Goal: Transaction & Acquisition: Purchase product/service

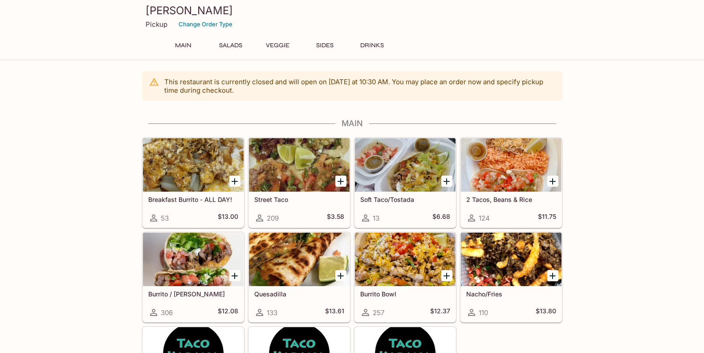
click at [156, 24] on p "Pickup" at bounding box center [157, 24] width 22 height 8
click at [223, 24] on button "Change Order Type" at bounding box center [206, 24] width 62 height 14
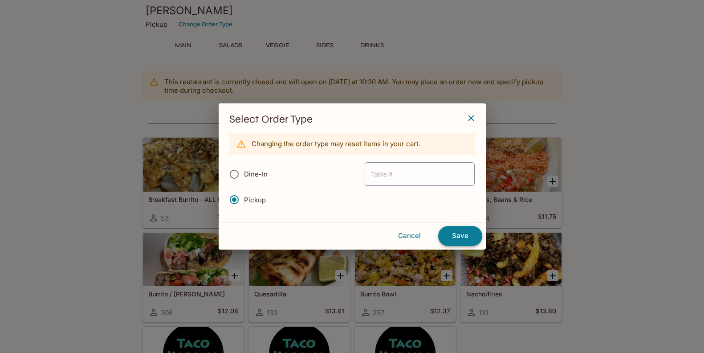
click at [465, 238] on button "Save" at bounding box center [460, 236] width 44 height 20
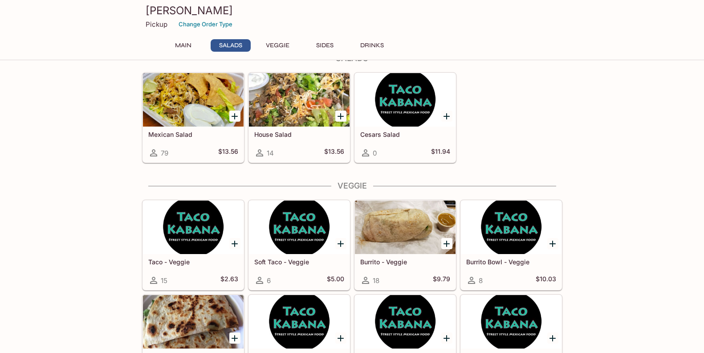
scroll to position [333, 0]
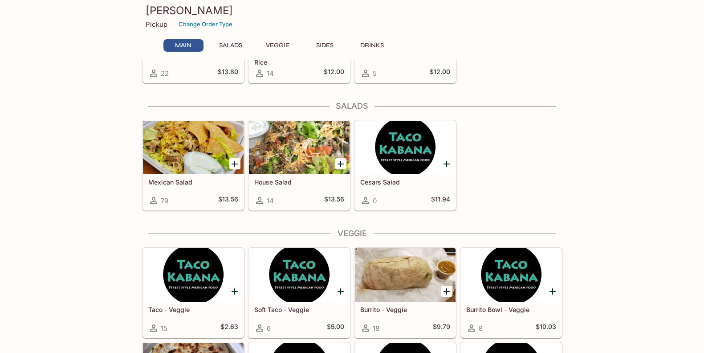
click at [235, 163] on icon "Add Mexican Salad" at bounding box center [235, 164] width 6 height 6
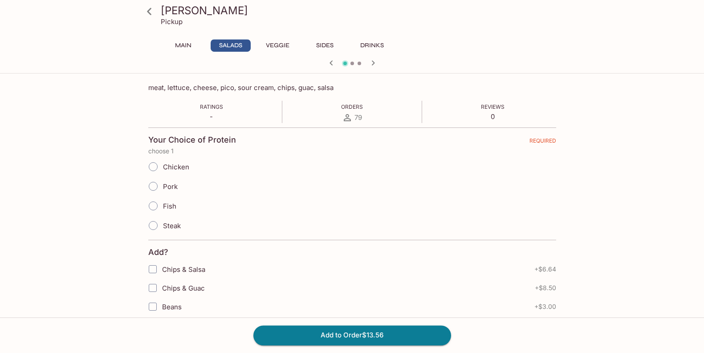
scroll to position [143, 0]
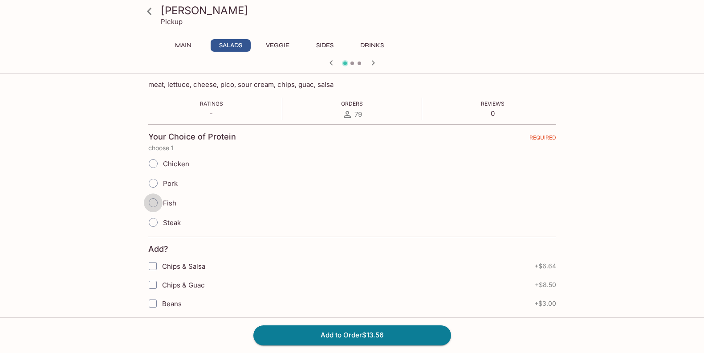
click at [152, 201] on input "Fish" at bounding box center [153, 202] width 19 height 19
radio input "true"
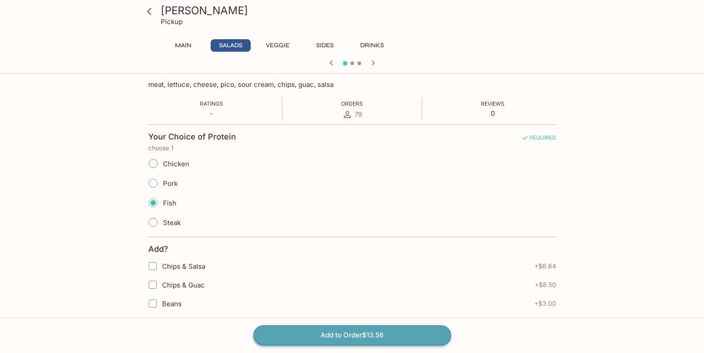
click at [353, 334] on button "Add to Order $13.56" at bounding box center [352, 335] width 198 height 20
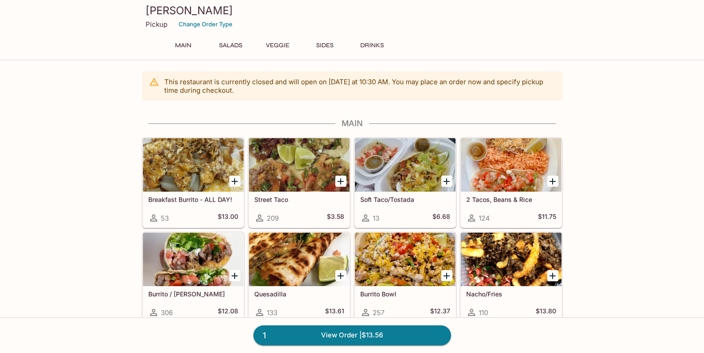
click at [289, 267] on div at bounding box center [299, 258] width 101 height 53
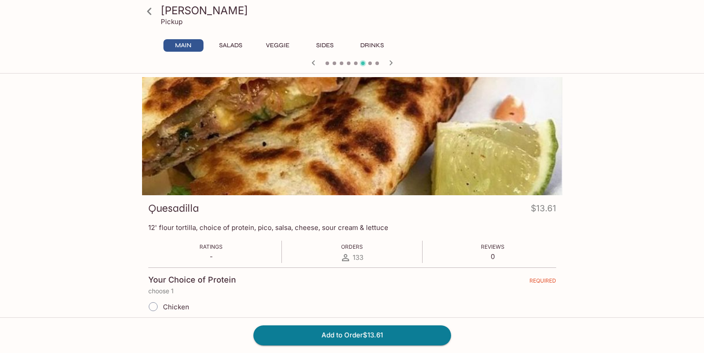
click at [151, 307] on input "Chicken" at bounding box center [153, 306] width 19 height 19
radio input "true"
click at [331, 334] on button "Add to Order $13.61" at bounding box center [352, 335] width 198 height 20
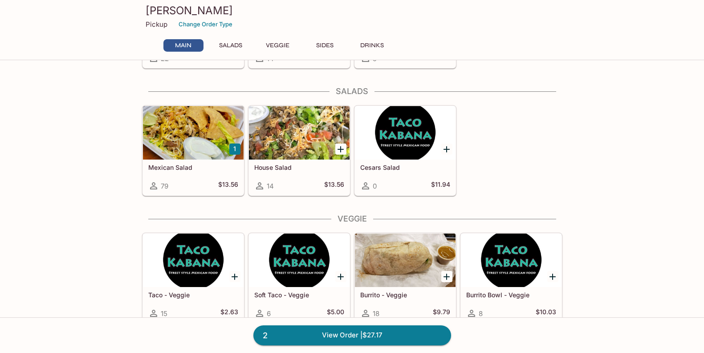
scroll to position [333, 0]
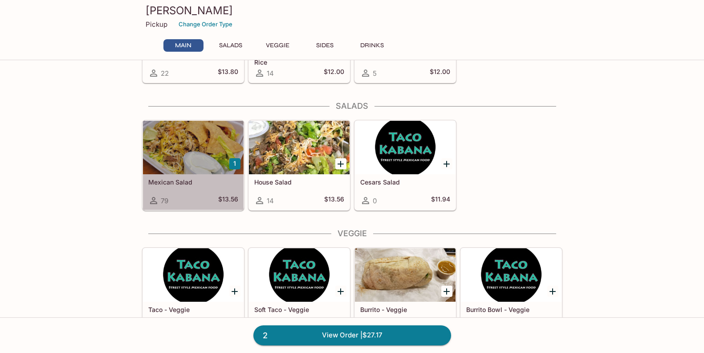
click at [179, 139] on div at bounding box center [193, 147] width 101 height 53
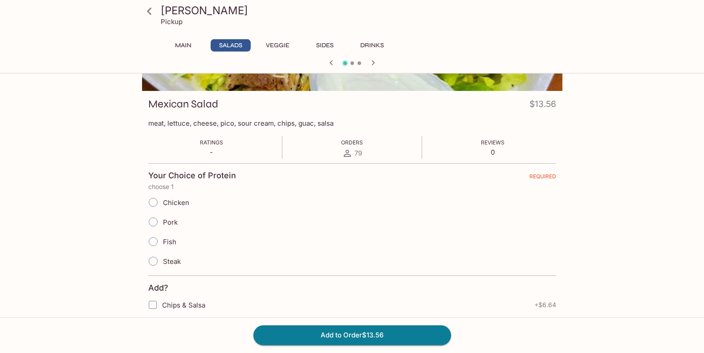
scroll to position [143, 0]
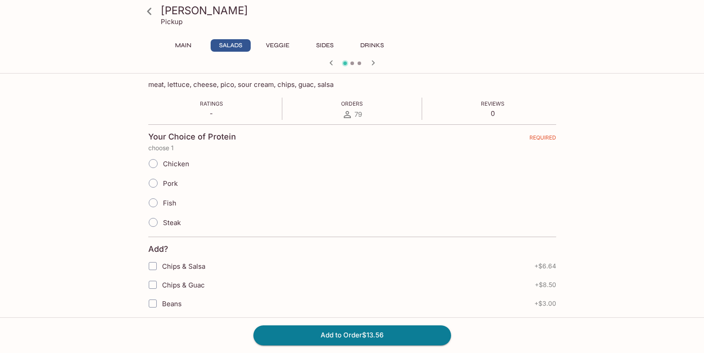
click at [155, 164] on input "Chicken" at bounding box center [153, 163] width 19 height 19
click at [376, 333] on button "Add to Order $13.56" at bounding box center [352, 335] width 198 height 20
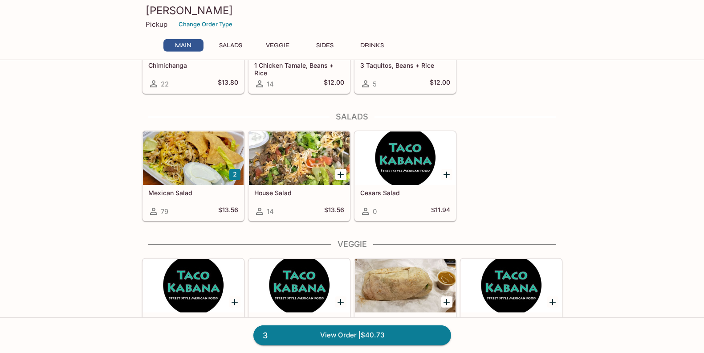
scroll to position [333, 0]
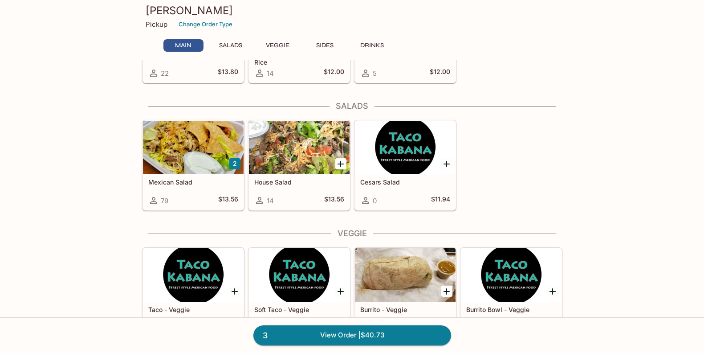
click at [186, 149] on div at bounding box center [193, 147] width 101 height 53
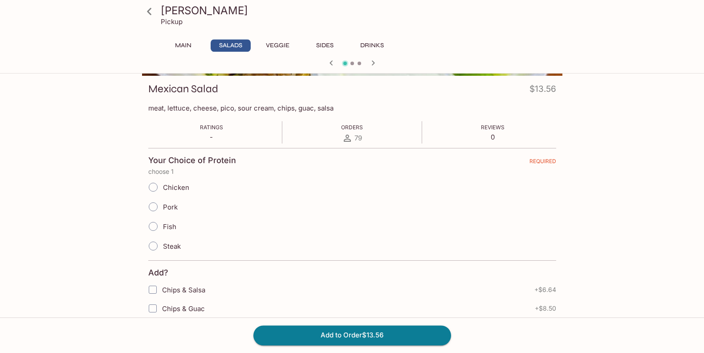
scroll to position [143, 0]
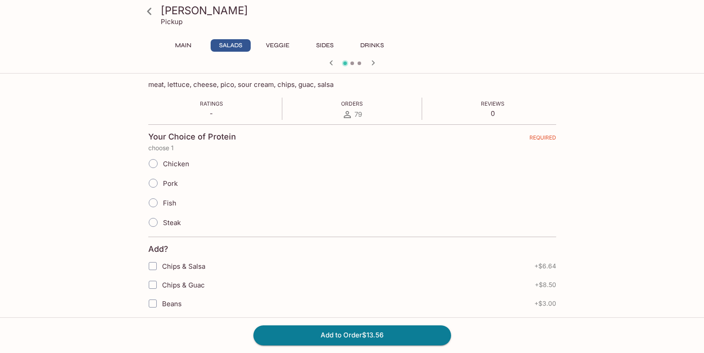
click at [154, 219] on input "Steak" at bounding box center [153, 222] width 19 height 19
radio input "true"
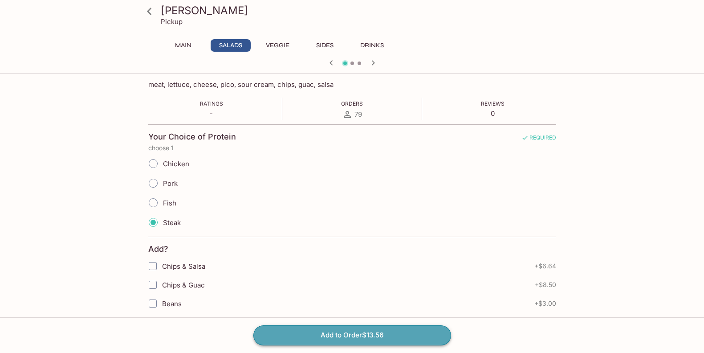
click at [352, 336] on button "Add to Order $13.56" at bounding box center [352, 335] width 198 height 20
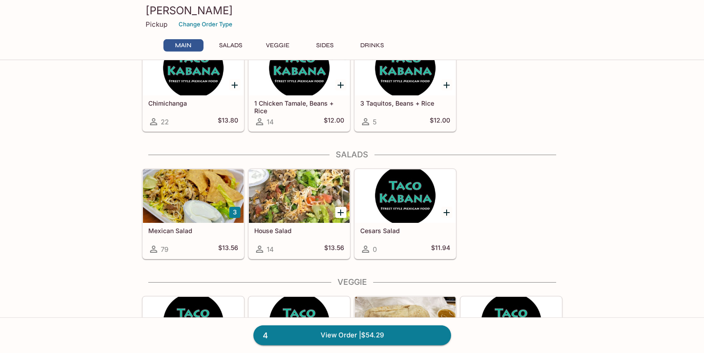
scroll to position [286, 0]
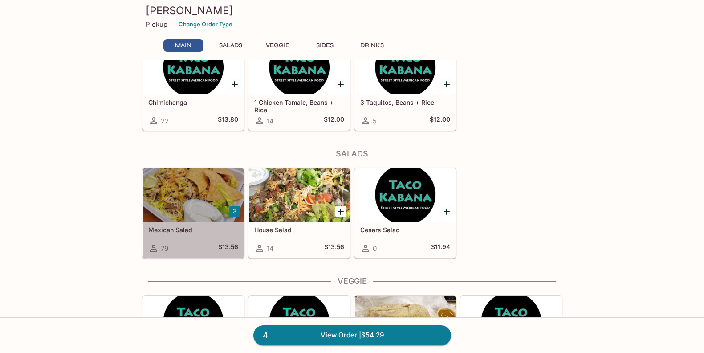
click at [195, 192] on div at bounding box center [193, 194] width 101 height 53
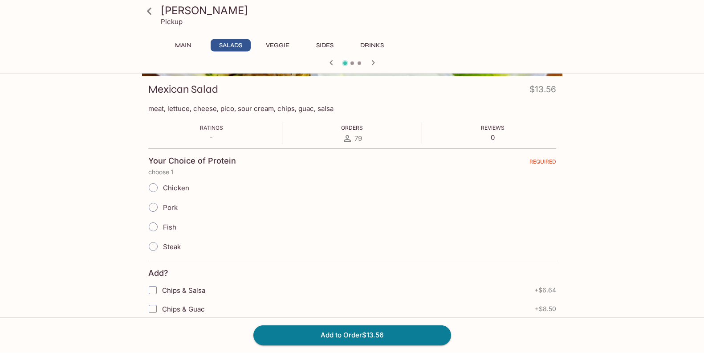
scroll to position [143, 0]
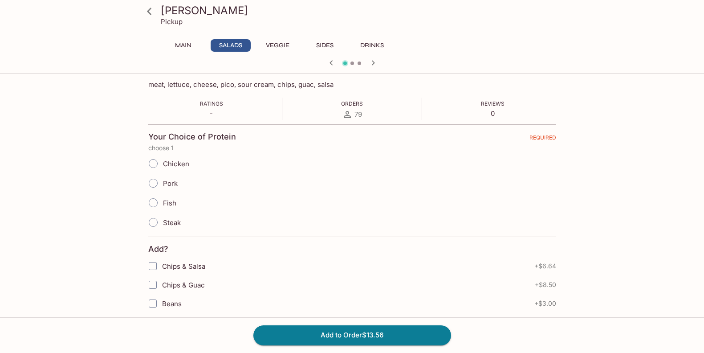
click at [153, 222] on input "Steak" at bounding box center [153, 222] width 19 height 19
radio input "true"
click at [366, 333] on button "Add to Order $13.56" at bounding box center [352, 335] width 198 height 20
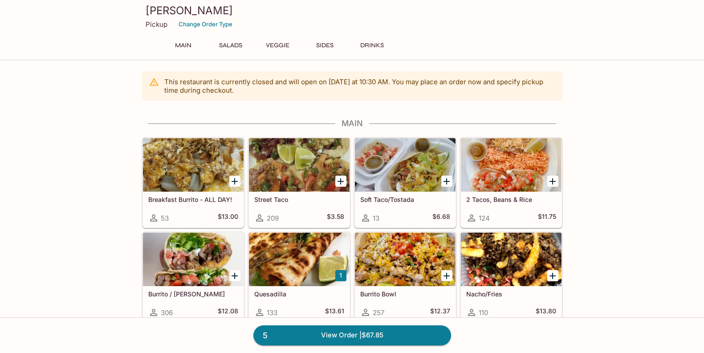
click at [510, 168] on div at bounding box center [511, 164] width 101 height 53
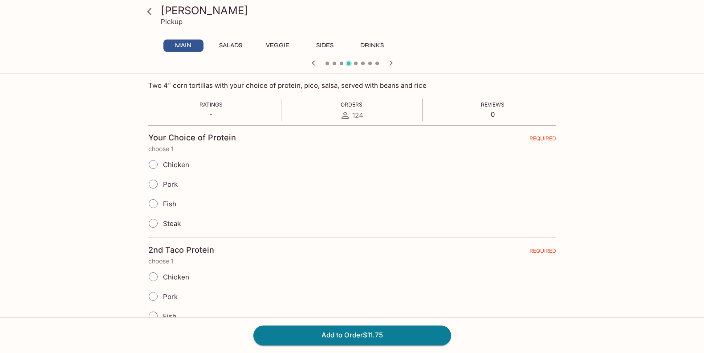
scroll to position [143, 0]
click at [155, 165] on input "Chicken" at bounding box center [153, 163] width 19 height 19
radio input "true"
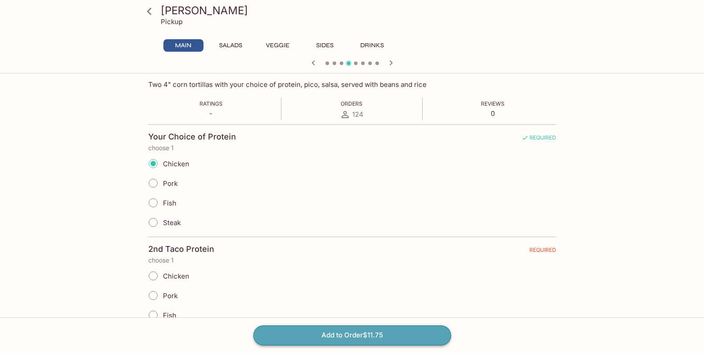
click at [366, 332] on button "Add to Order $11.75" at bounding box center [352, 335] width 198 height 20
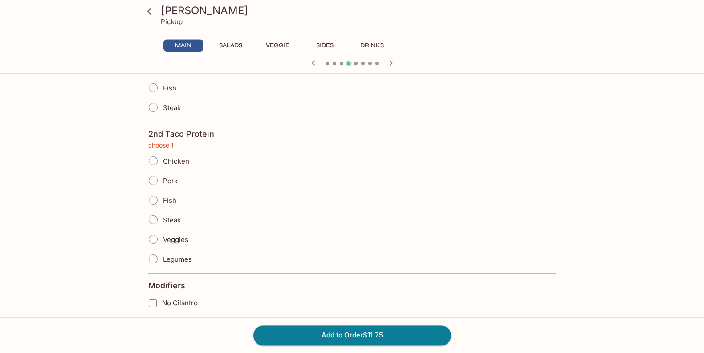
scroll to position [266, 0]
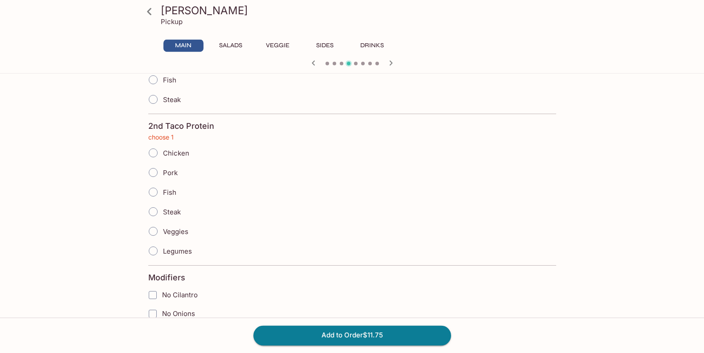
click at [154, 150] on input "Chicken" at bounding box center [153, 152] width 19 height 19
radio input "true"
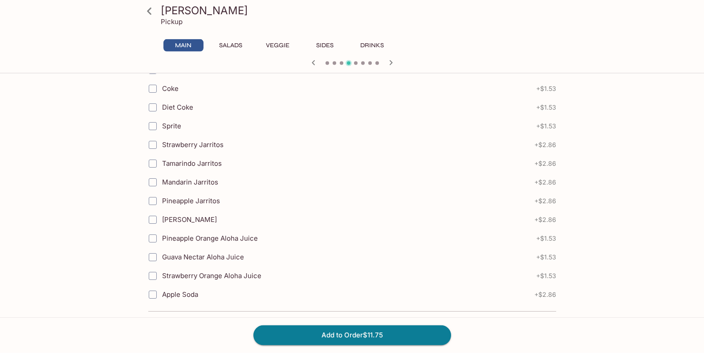
scroll to position [995, 0]
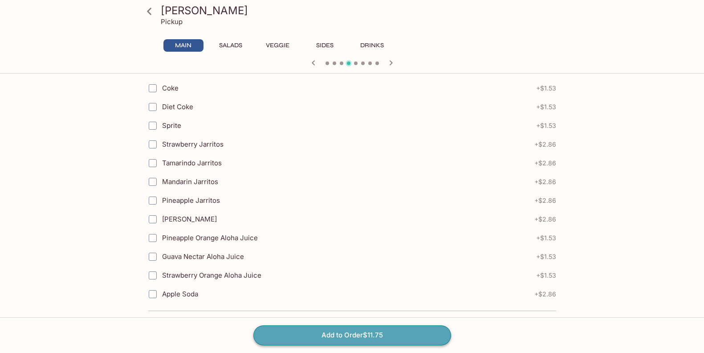
click at [366, 335] on button "Add to Order $11.75" at bounding box center [352, 335] width 198 height 20
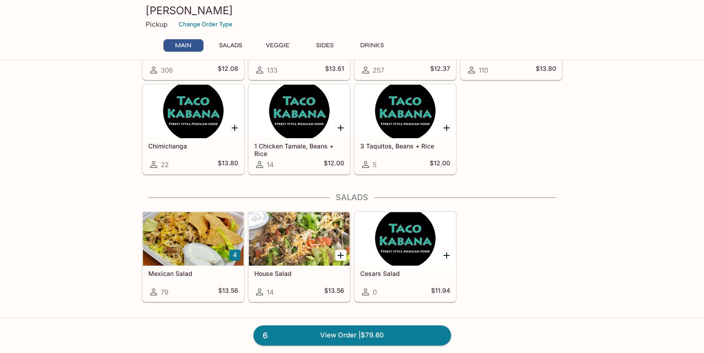
scroll to position [286, 0]
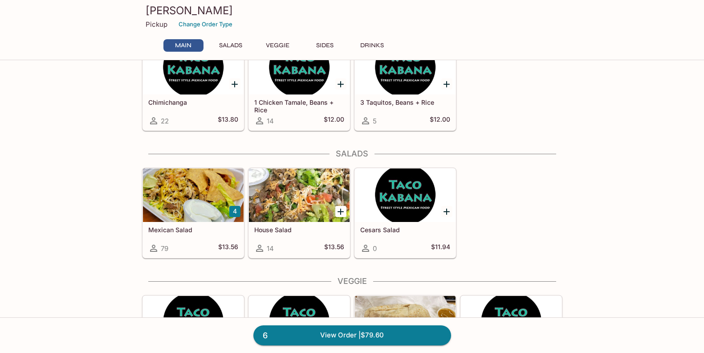
click at [183, 195] on div at bounding box center [193, 194] width 101 height 53
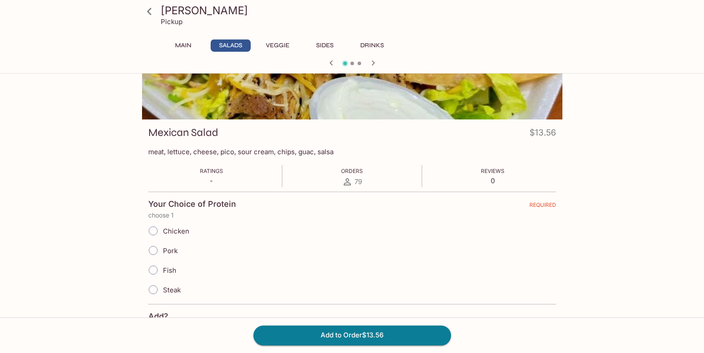
scroll to position [95, 0]
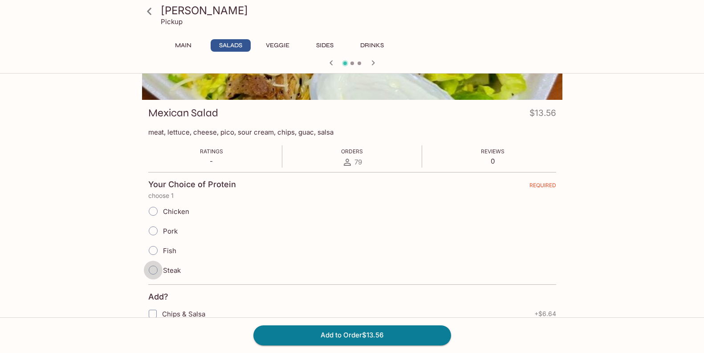
click at [154, 268] on input "Steak" at bounding box center [153, 269] width 19 height 19
radio input "true"
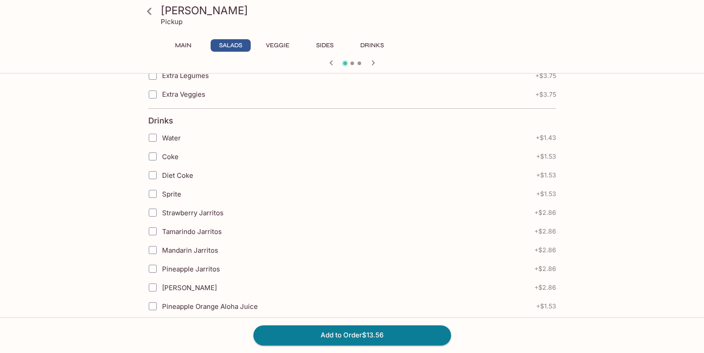
scroll to position [690, 0]
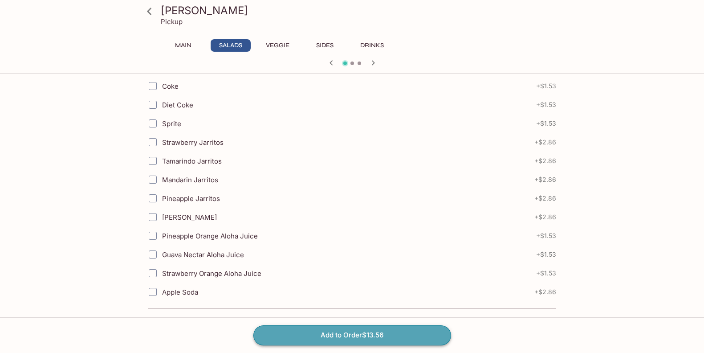
click at [352, 333] on button "Add to Order $13.56" at bounding box center [352, 335] width 198 height 20
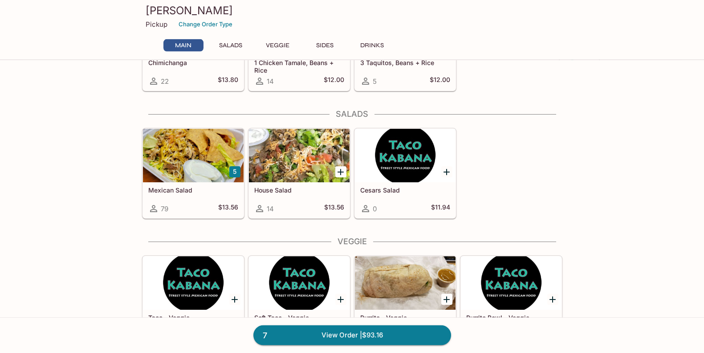
scroll to position [333, 0]
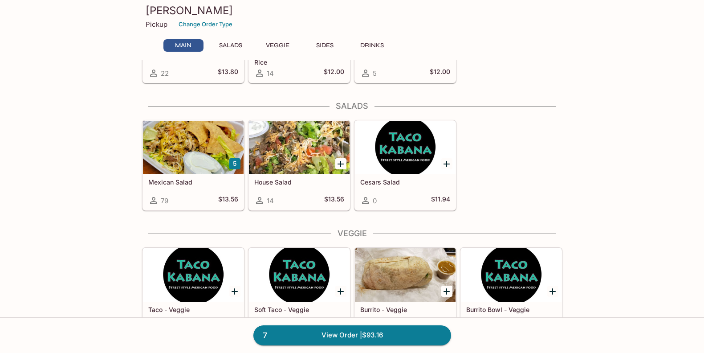
click at [186, 171] on div at bounding box center [193, 147] width 101 height 53
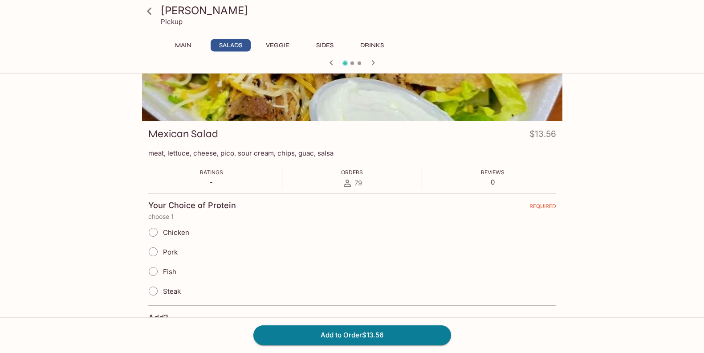
scroll to position [191, 0]
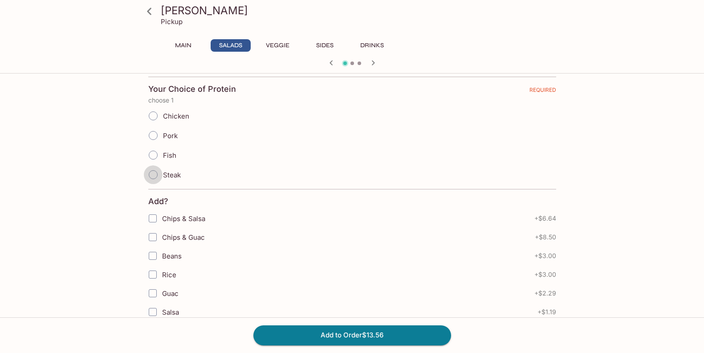
drag, startPoint x: 153, startPoint y: 172, endPoint x: 224, endPoint y: 232, distance: 92.6
click at [154, 174] on input "Steak" at bounding box center [153, 174] width 19 height 19
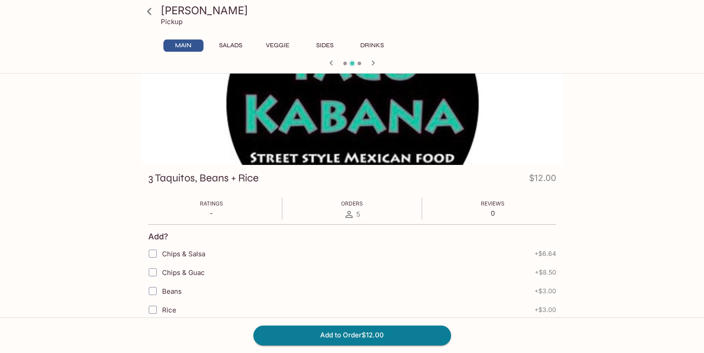
scroll to position [48, 0]
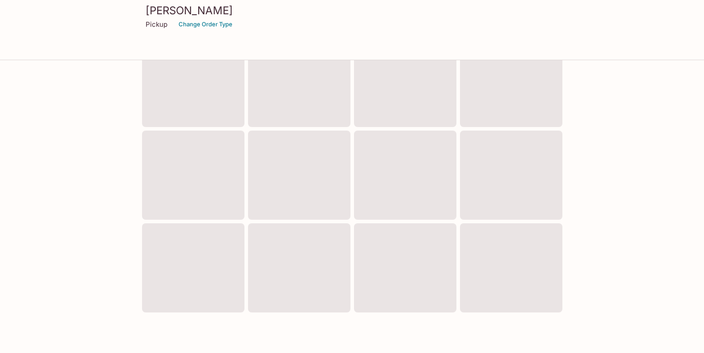
scroll to position [330, 0]
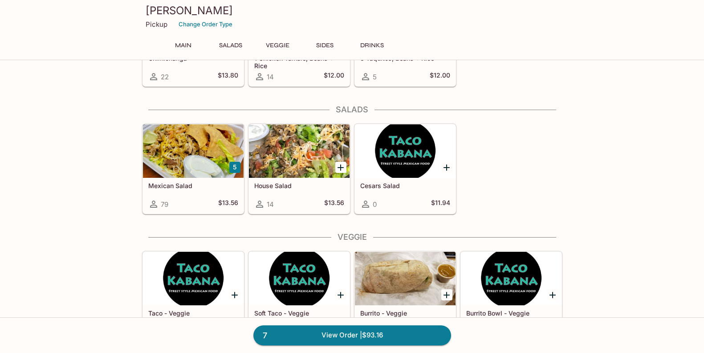
click at [197, 153] on div at bounding box center [193, 150] width 101 height 53
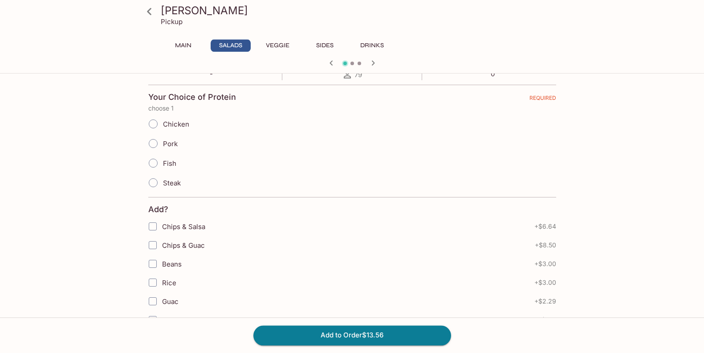
scroll to position [191, 0]
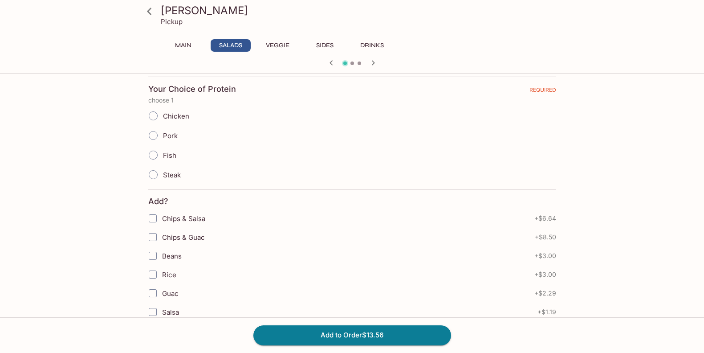
click at [156, 174] on input "Steak" at bounding box center [153, 174] width 19 height 19
radio input "true"
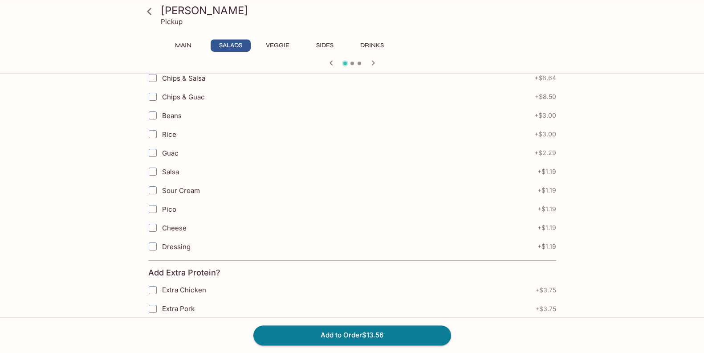
scroll to position [333, 0]
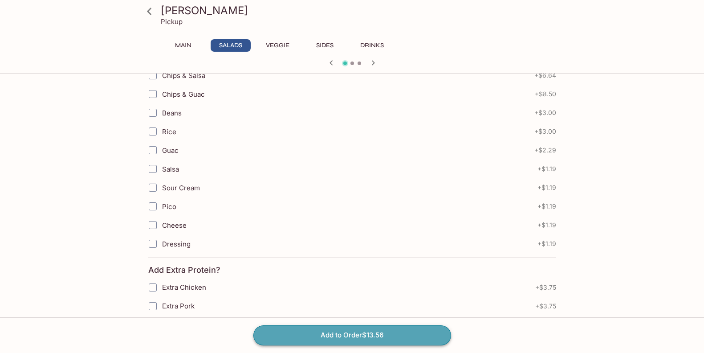
click at [366, 335] on button "Add to Order $13.56" at bounding box center [352, 335] width 198 height 20
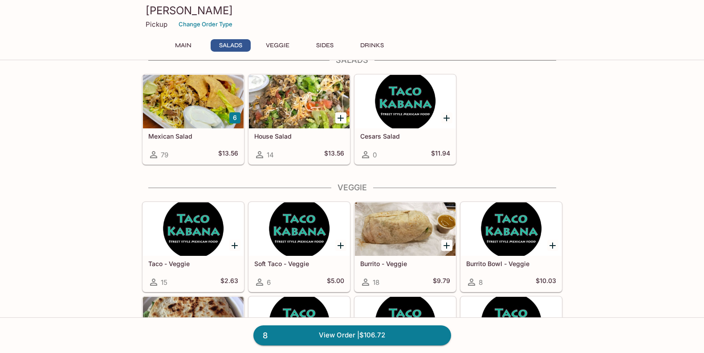
scroll to position [381, 0]
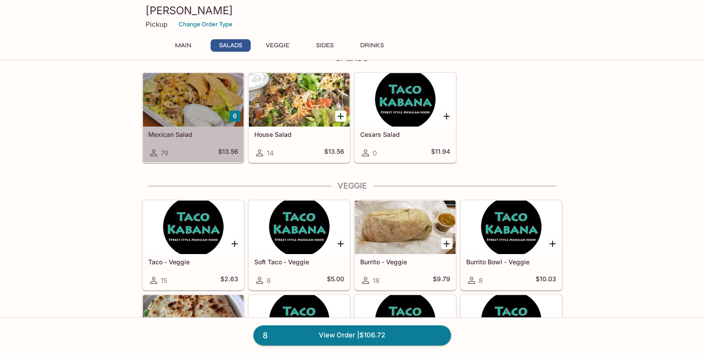
click at [199, 120] on div at bounding box center [193, 99] width 101 height 53
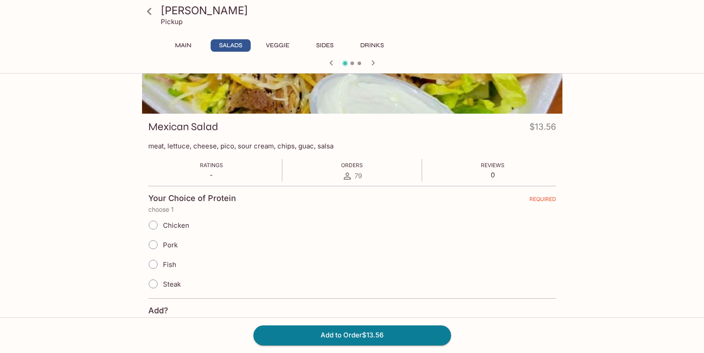
scroll to position [95, 0]
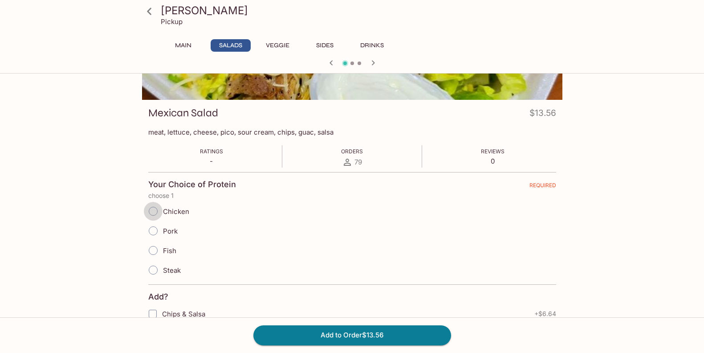
click at [153, 208] on input "Chicken" at bounding box center [153, 211] width 19 height 19
radio input "true"
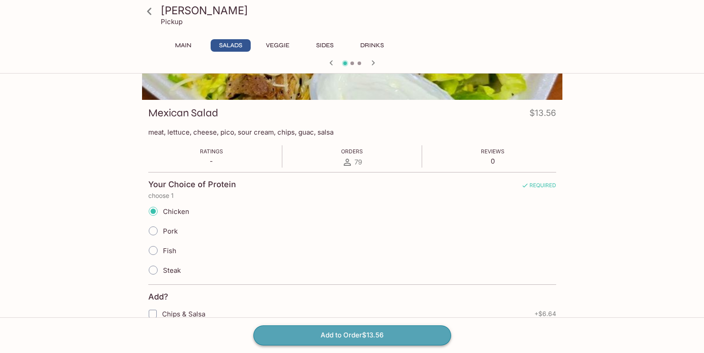
click at [348, 332] on button "Add to Order $13.56" at bounding box center [352, 335] width 198 height 20
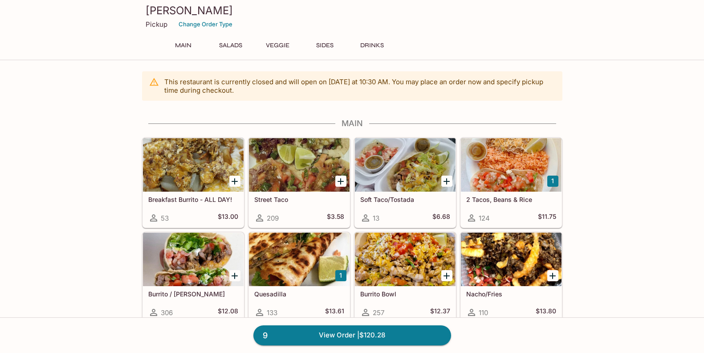
click at [395, 245] on div at bounding box center [405, 258] width 101 height 53
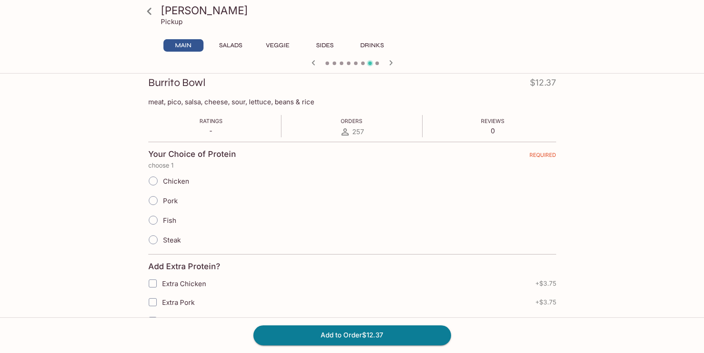
scroll to position [143, 0]
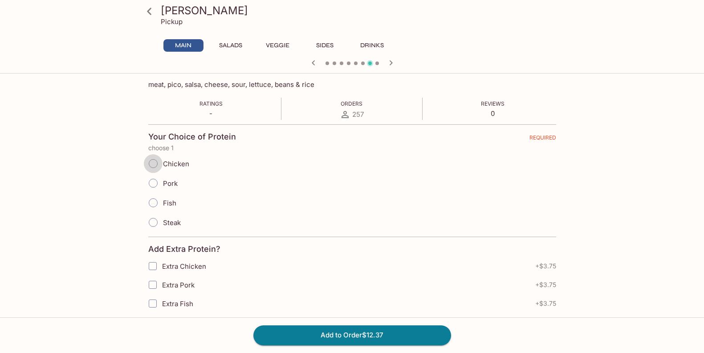
click at [151, 164] on input "Chicken" at bounding box center [153, 163] width 19 height 19
radio input "true"
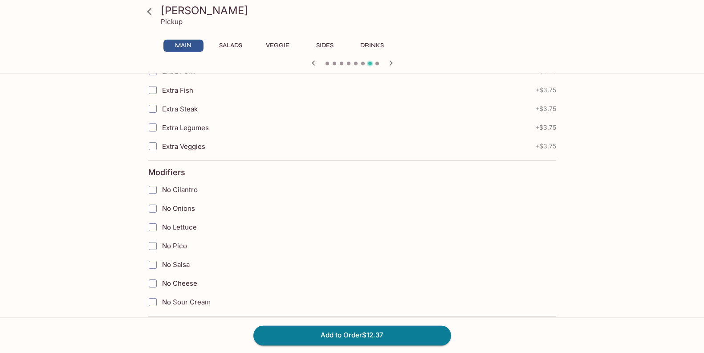
scroll to position [381, 0]
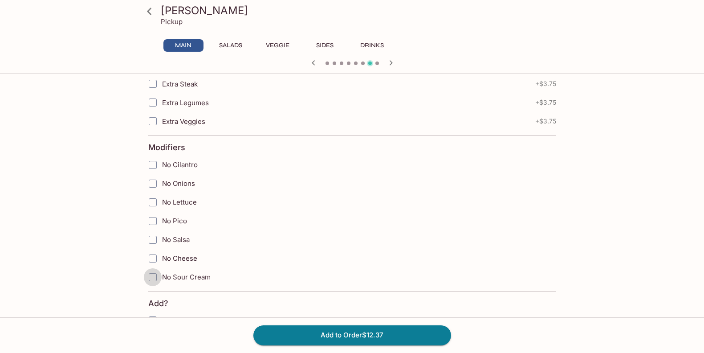
drag, startPoint x: 150, startPoint y: 273, endPoint x: 214, endPoint y: 281, distance: 64.2
click at [150, 274] on input "No Sour Cream" at bounding box center [153, 277] width 18 height 18
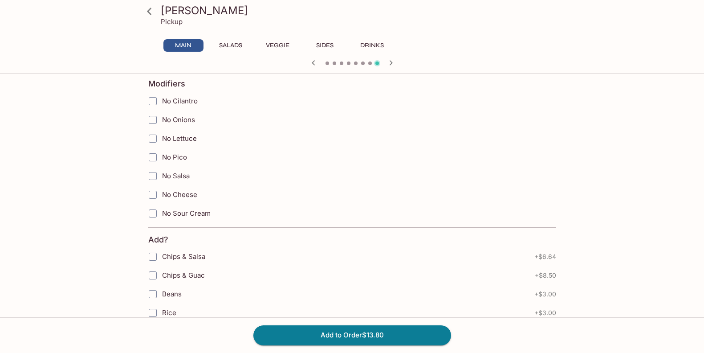
click at [154, 211] on input "No Sour Cream" at bounding box center [153, 213] width 18 height 18
checkbox input "true"
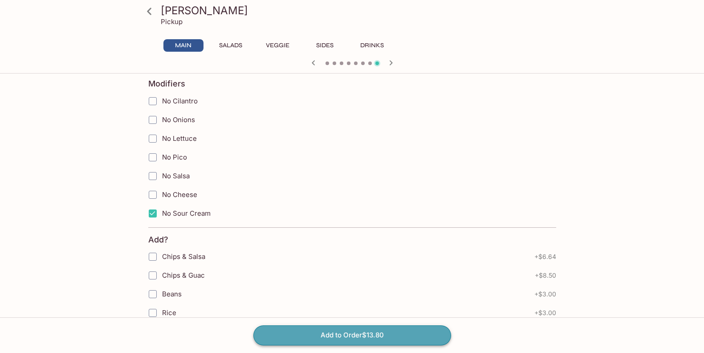
click at [369, 334] on button "Add to Order $13.80" at bounding box center [352, 335] width 198 height 20
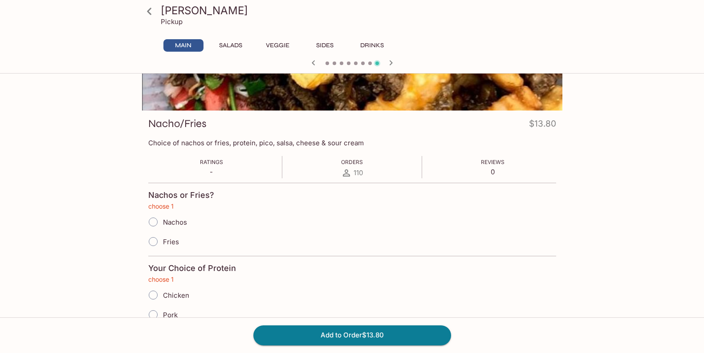
scroll to position [0, 0]
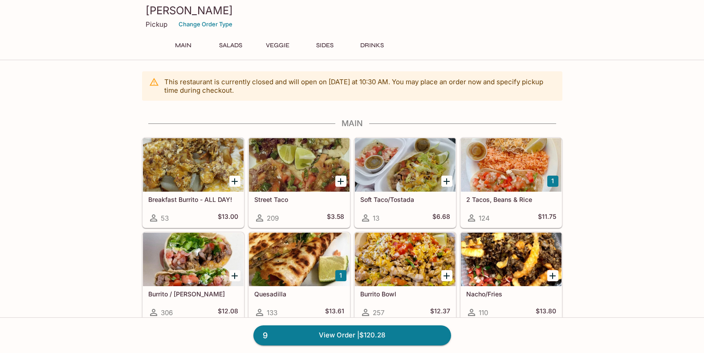
scroll to position [95, 0]
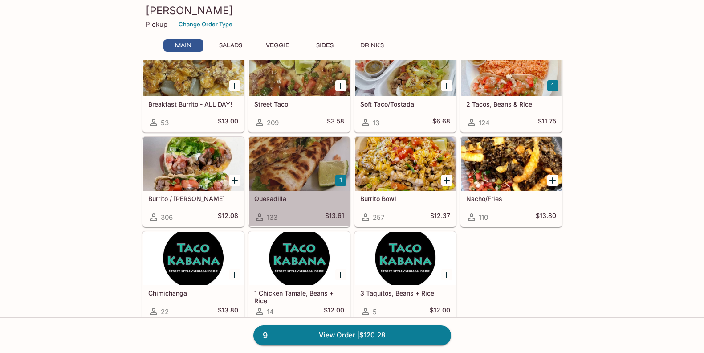
click at [297, 166] on div at bounding box center [299, 163] width 101 height 53
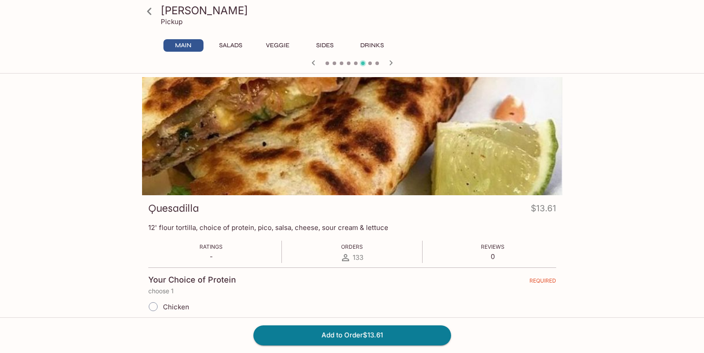
click at [155, 305] on input "Chicken" at bounding box center [153, 306] width 19 height 19
radio input "true"
click at [350, 332] on button "Add to Order $13.61" at bounding box center [352, 335] width 198 height 20
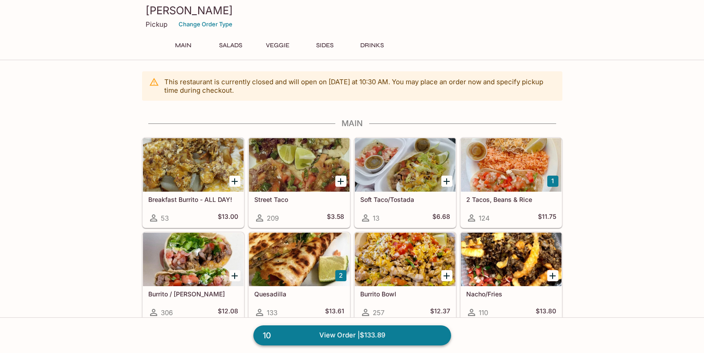
click at [357, 333] on link "10 View Order | $133.89" at bounding box center [352, 335] width 198 height 20
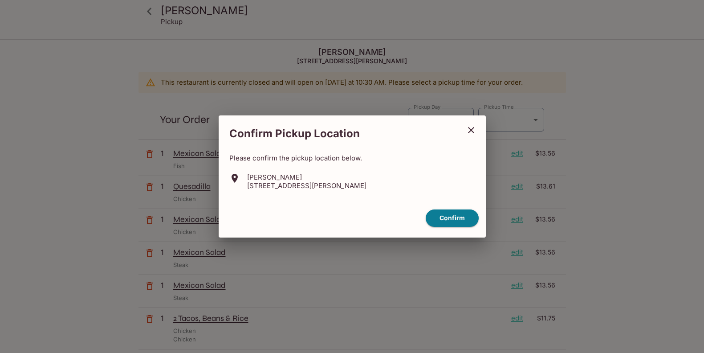
type input "2025-10-07T20:45:00.000000Z"
click at [453, 225] on button "Confirm" at bounding box center [452, 217] width 53 height 17
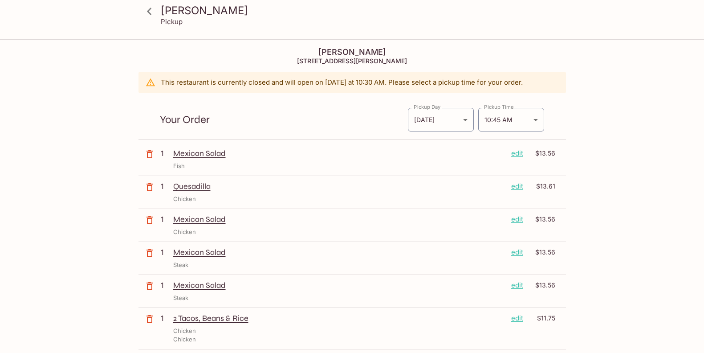
click at [152, 12] on icon at bounding box center [150, 12] width 16 height 16
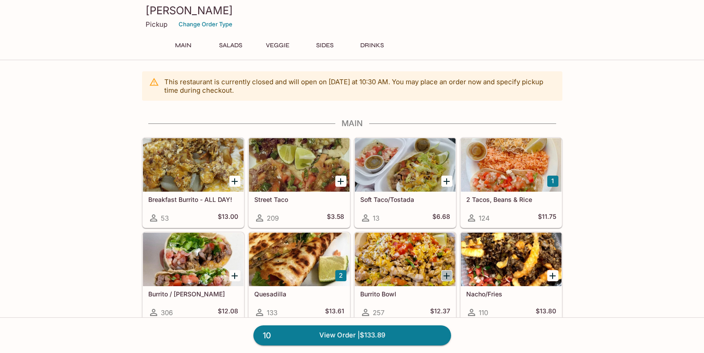
click at [448, 274] on icon "Add Burrito Bowl" at bounding box center [446, 275] width 11 height 11
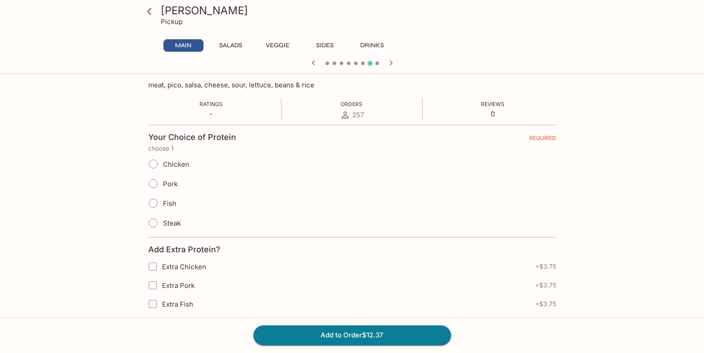
scroll to position [143, 0]
click at [154, 163] on input "Chicken" at bounding box center [153, 163] width 19 height 19
radio input "true"
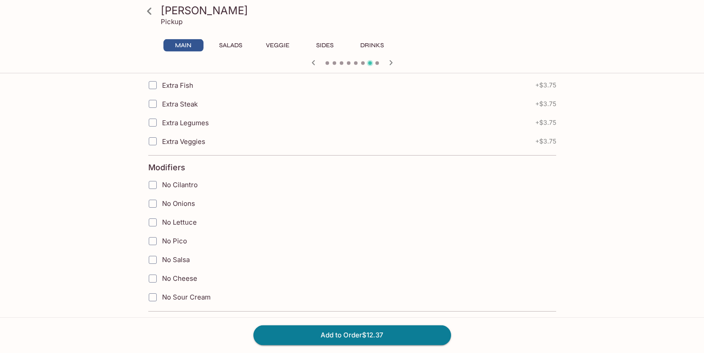
scroll to position [381, 0]
click at [153, 272] on input "No Sour Cream" at bounding box center [153, 277] width 18 height 18
checkbox input "true"
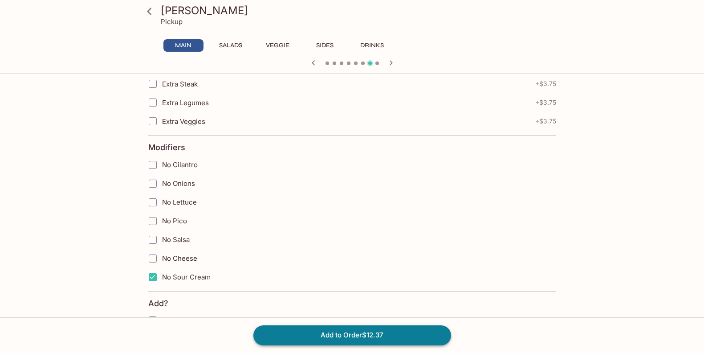
click at [357, 332] on button "Add to Order $12.37" at bounding box center [352, 335] width 198 height 20
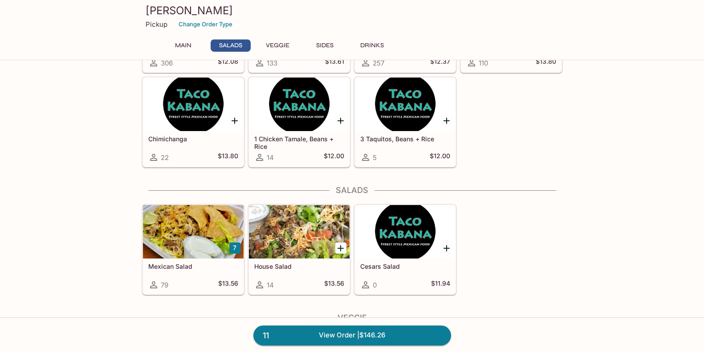
scroll to position [238, 0]
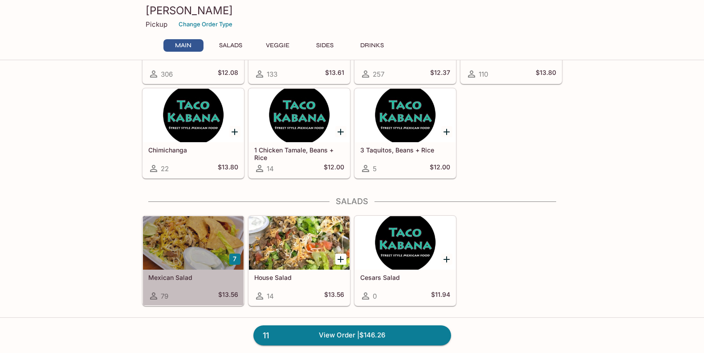
click at [186, 231] on div at bounding box center [193, 242] width 101 height 53
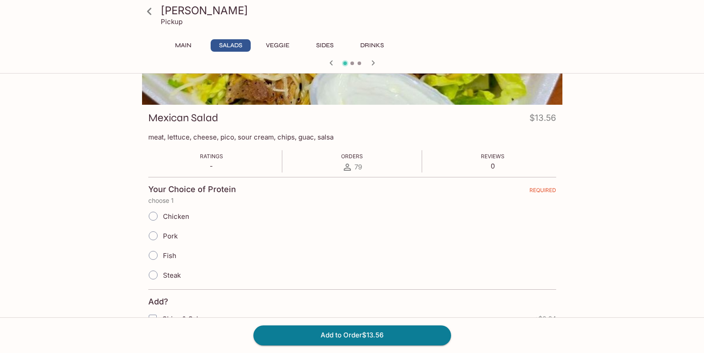
scroll to position [95, 0]
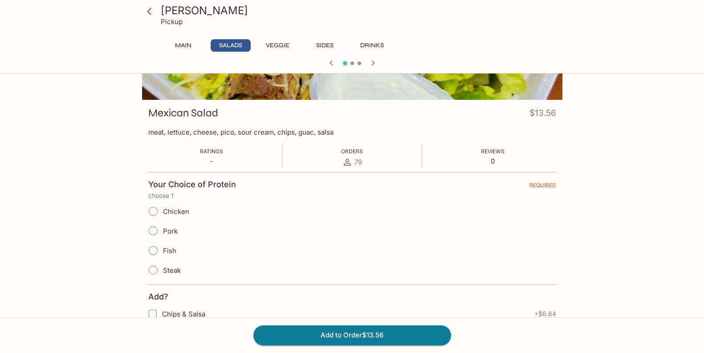
click at [155, 211] on input "Chicken" at bounding box center [153, 211] width 19 height 19
radio input "true"
click at [349, 333] on button "Add to Order $13.56" at bounding box center [352, 335] width 198 height 20
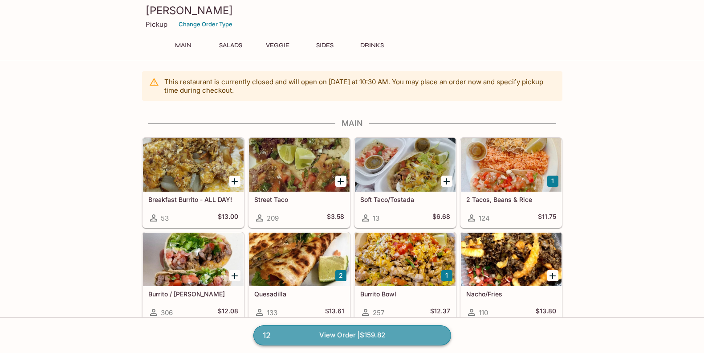
click at [346, 338] on link "12 View Order | $159.82" at bounding box center [352, 335] width 198 height 20
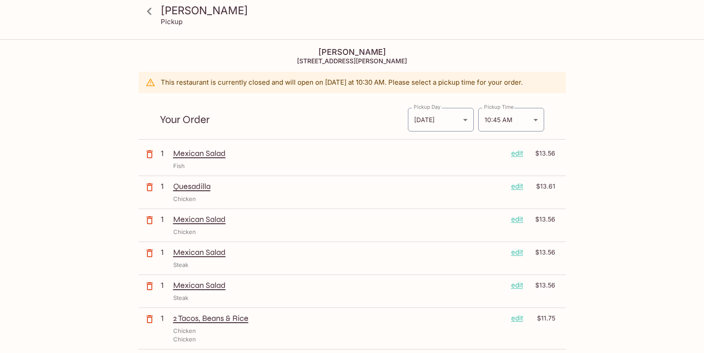
click at [152, 12] on icon at bounding box center [150, 12] width 16 height 16
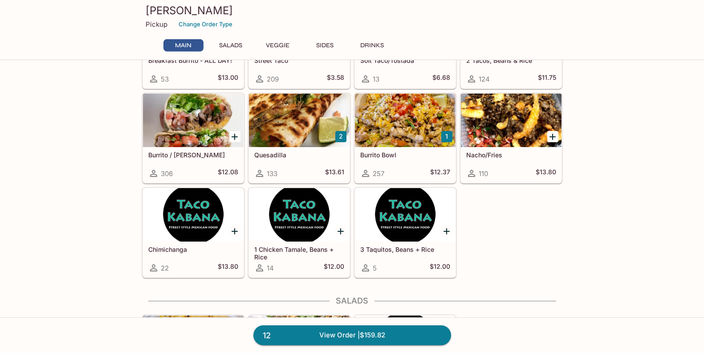
scroll to position [191, 0]
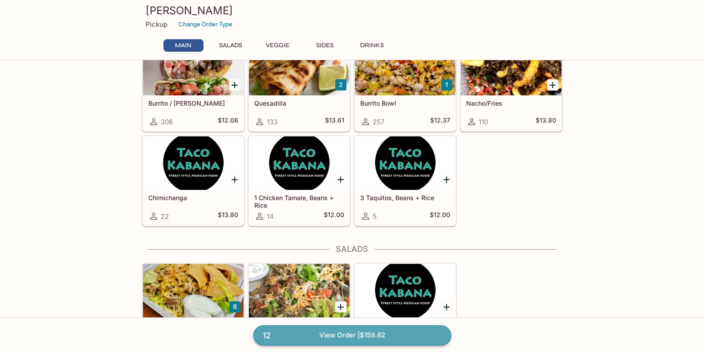
click at [349, 336] on link "12 View Order | $159.82" at bounding box center [352, 335] width 198 height 20
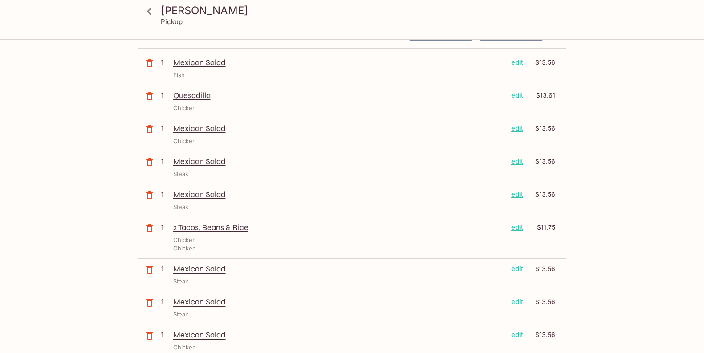
scroll to position [48, 0]
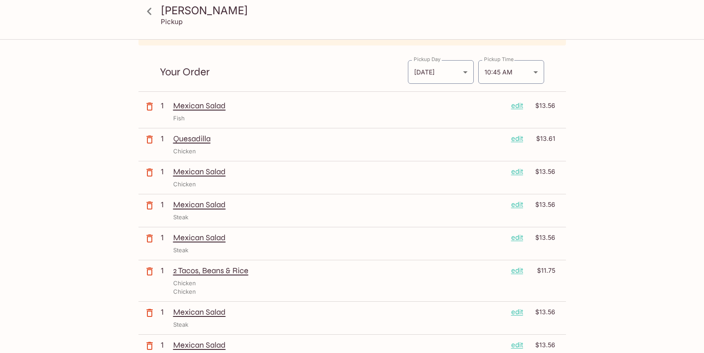
click at [517, 171] on p "edit" at bounding box center [517, 172] width 12 height 10
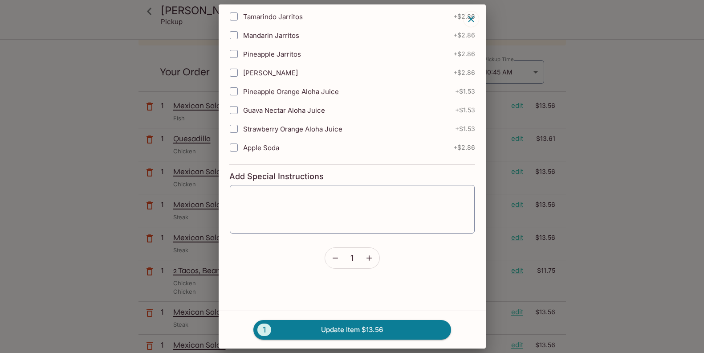
scroll to position [633, 0]
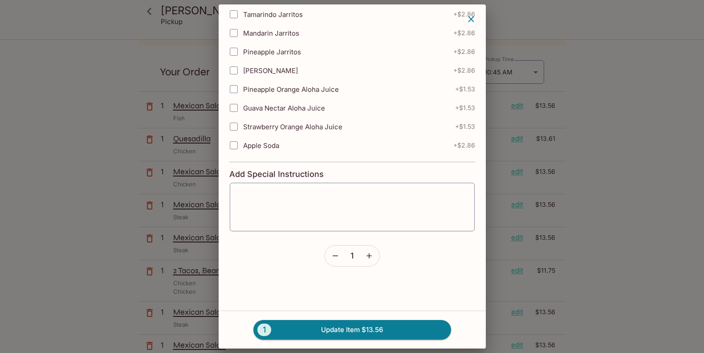
click at [371, 253] on icon "button" at bounding box center [368, 255] width 5 height 5
click at [363, 332] on button "2 Update Item $27.12" at bounding box center [352, 330] width 198 height 20
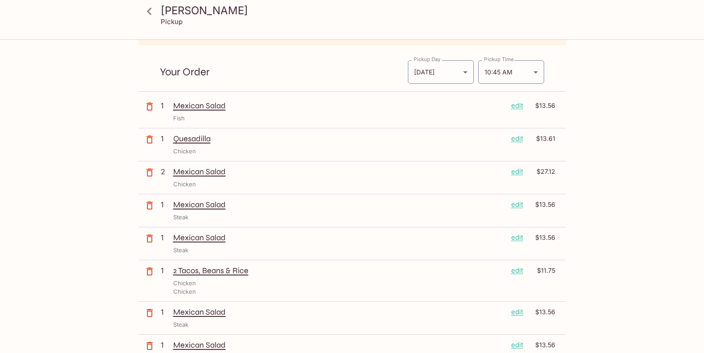
click at [519, 205] on p "edit" at bounding box center [517, 204] width 12 height 10
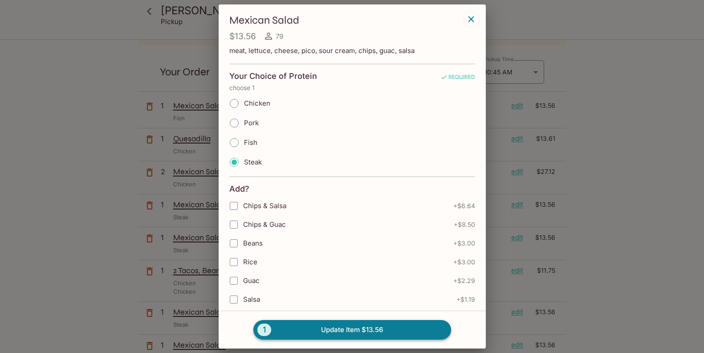
click at [347, 327] on button "1 Update Item $13.56" at bounding box center [352, 330] width 198 height 20
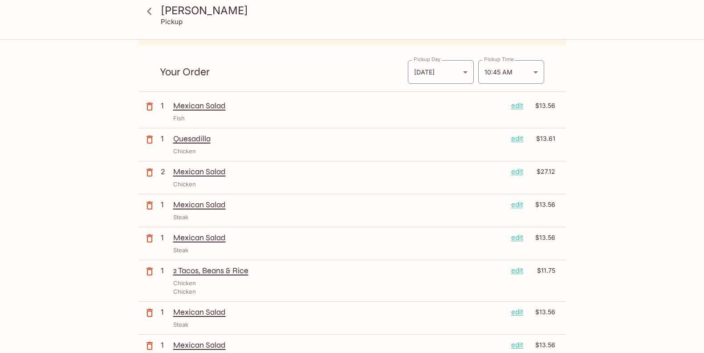
click at [521, 203] on p "edit" at bounding box center [517, 204] width 12 height 10
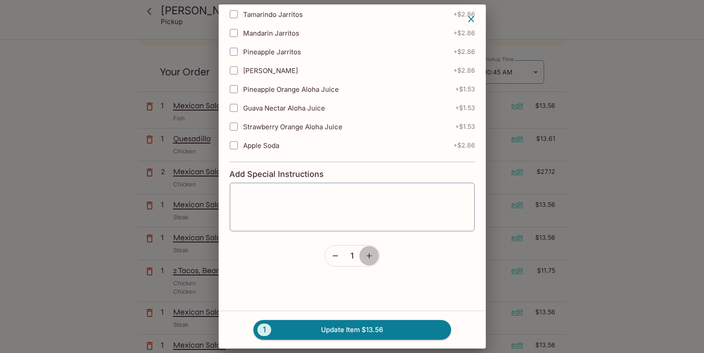
click at [368, 253] on icon "button" at bounding box center [368, 255] width 5 height 5
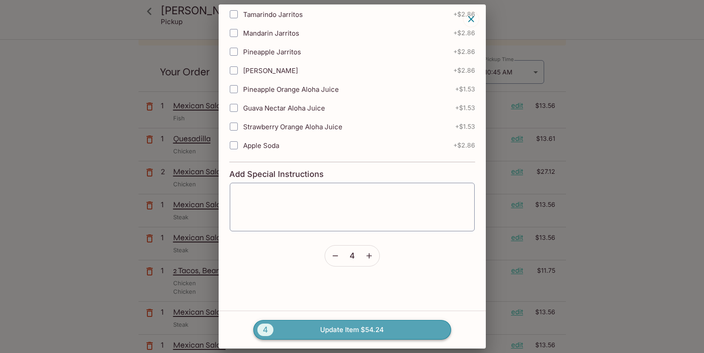
click at [366, 329] on button "4 Update Item $54.24" at bounding box center [352, 330] width 198 height 20
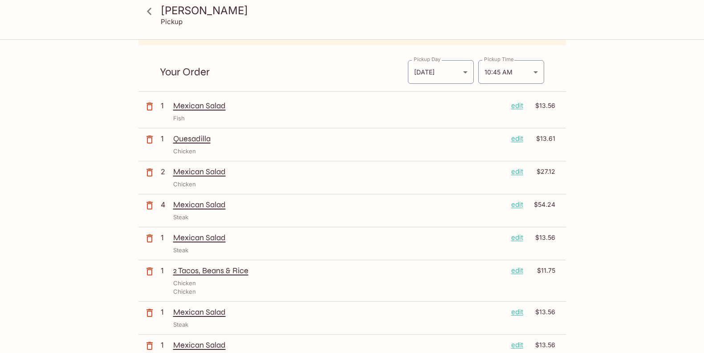
click at [148, 239] on icon "button" at bounding box center [149, 238] width 11 height 11
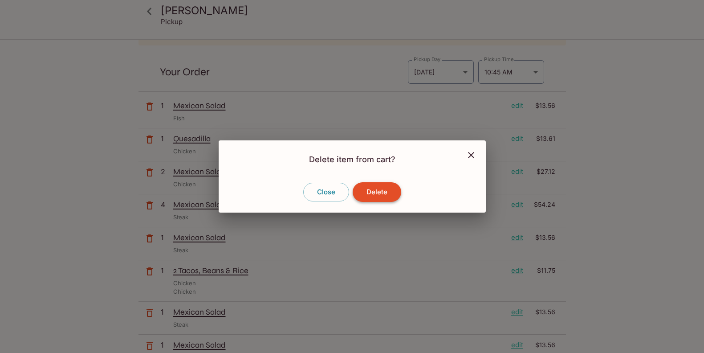
click at [376, 193] on button "Delete" at bounding box center [377, 192] width 49 height 20
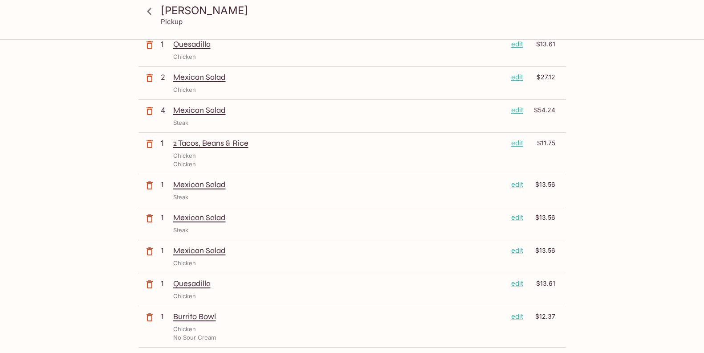
scroll to position [143, 0]
click at [150, 186] on icon "button" at bounding box center [149, 184] width 11 height 11
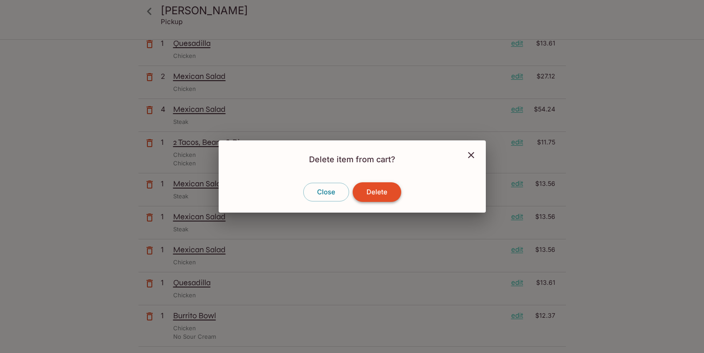
click at [375, 195] on button "Delete" at bounding box center [377, 192] width 49 height 20
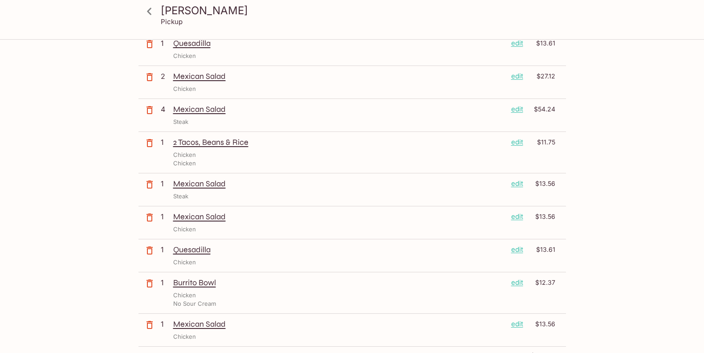
click at [149, 186] on icon "button" at bounding box center [149, 184] width 11 height 11
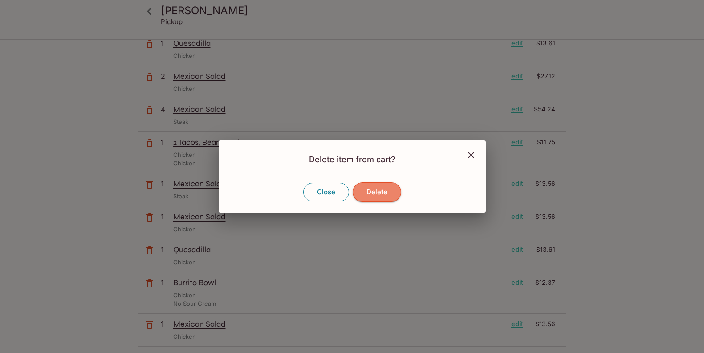
drag, startPoint x: 387, startPoint y: 187, endPoint x: 341, endPoint y: 199, distance: 47.7
click at [387, 187] on button "Delete" at bounding box center [377, 192] width 49 height 20
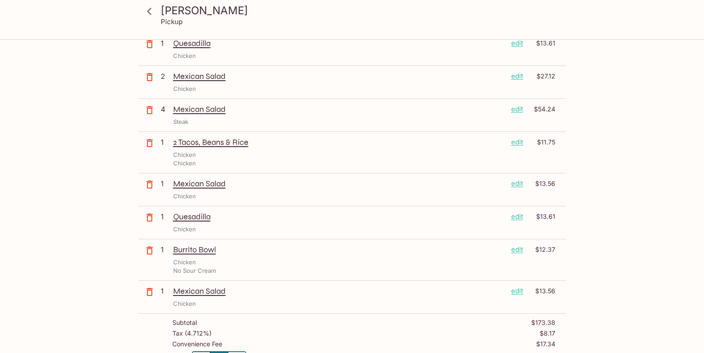
click at [148, 183] on icon "button" at bounding box center [149, 184] width 11 height 11
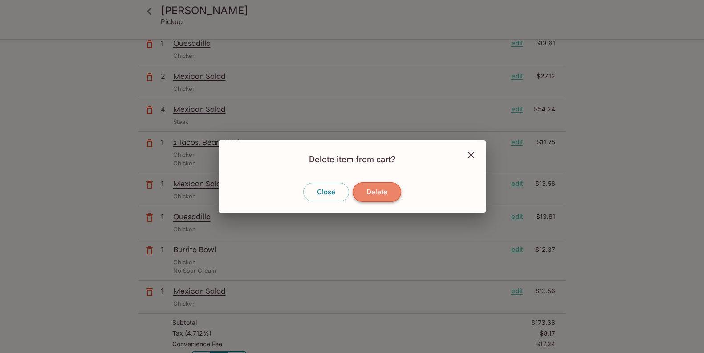
click at [379, 191] on button "Delete" at bounding box center [377, 192] width 49 height 20
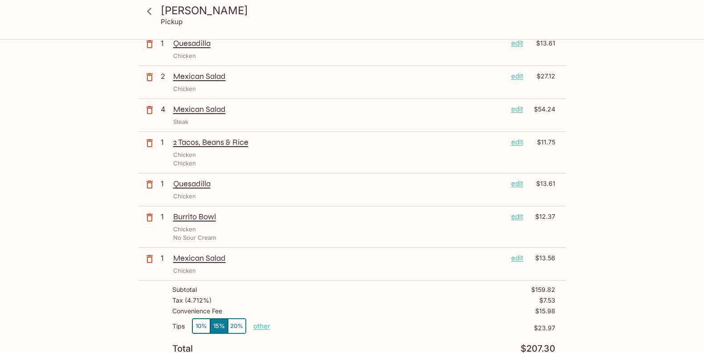
click at [520, 182] on p "edit" at bounding box center [517, 184] width 12 height 10
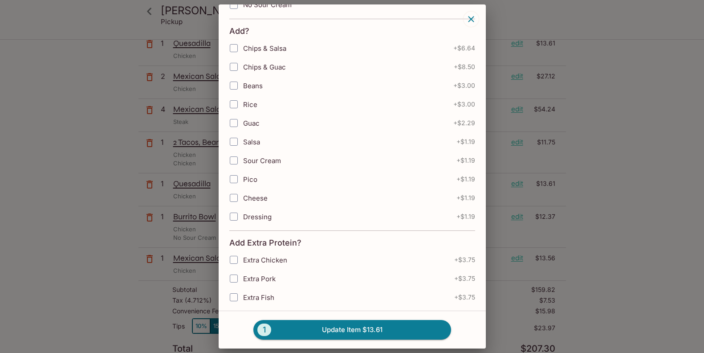
scroll to position [574, 0]
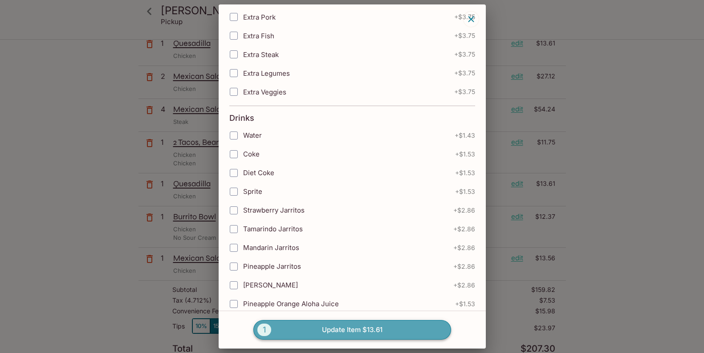
click at [354, 329] on button "1 Update Item $13.61" at bounding box center [352, 330] width 198 height 20
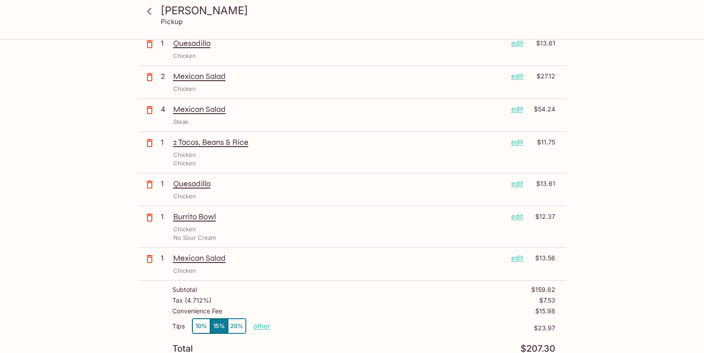
click at [341, 188] on p "Quesadilla" at bounding box center [338, 184] width 331 height 10
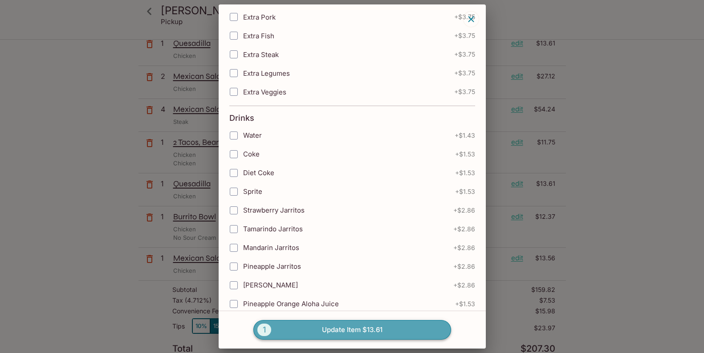
click at [262, 328] on span "1" at bounding box center [264, 329] width 14 height 12
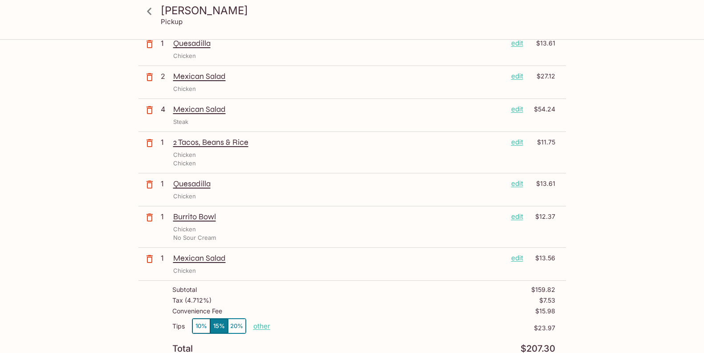
click at [515, 182] on p "edit" at bounding box center [517, 184] width 12 height 10
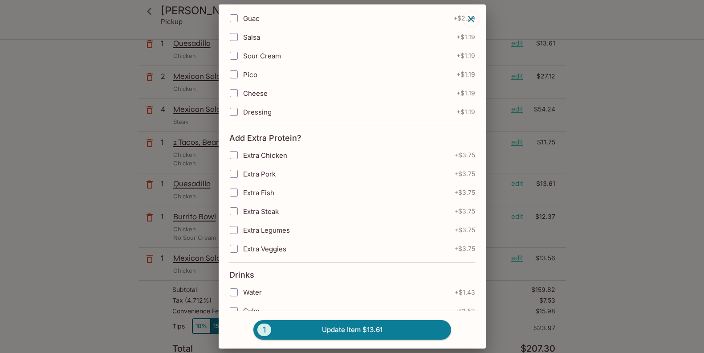
scroll to position [787, 0]
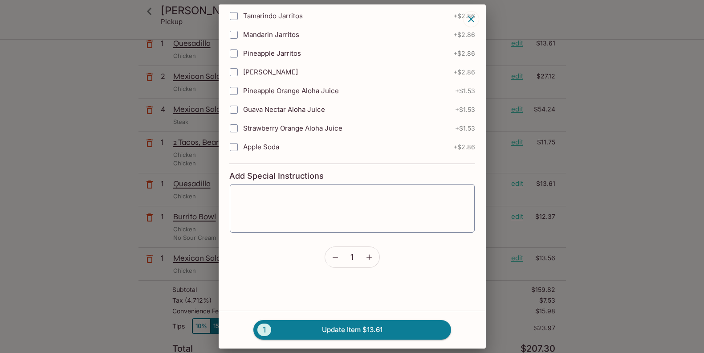
click at [367, 253] on icon "button" at bounding box center [369, 256] width 9 height 9
click at [345, 333] on button "2 Update Item $27.22" at bounding box center [352, 330] width 198 height 20
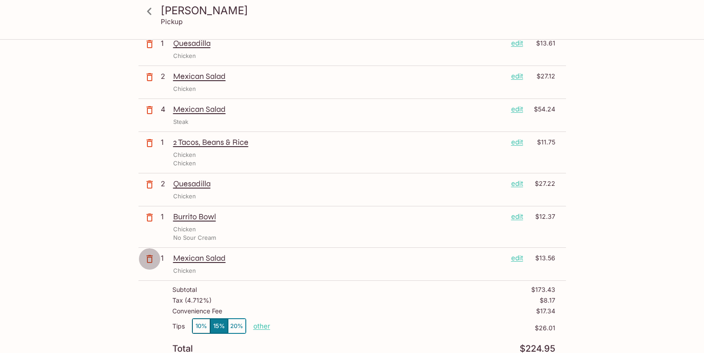
click at [148, 257] on icon "button" at bounding box center [149, 258] width 11 height 11
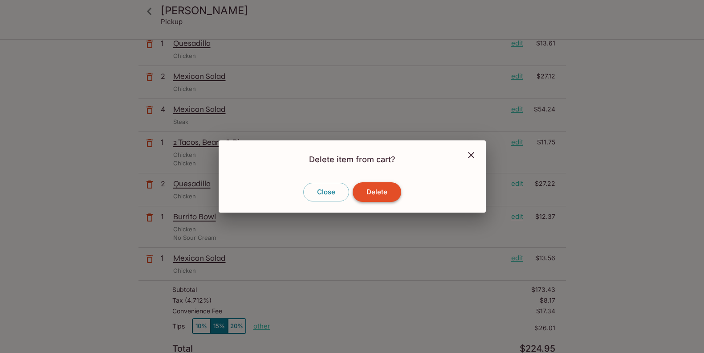
click at [376, 193] on button "Delete" at bounding box center [377, 192] width 49 height 20
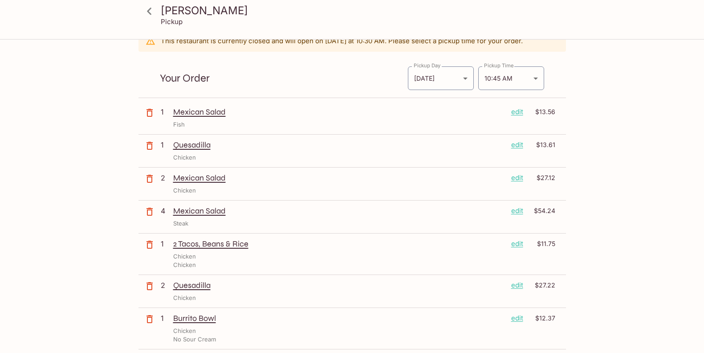
scroll to position [33, 0]
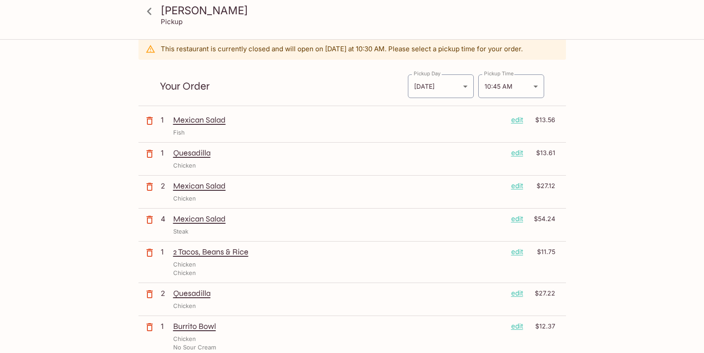
click at [149, 9] on icon at bounding box center [149, 11] width 4 height 7
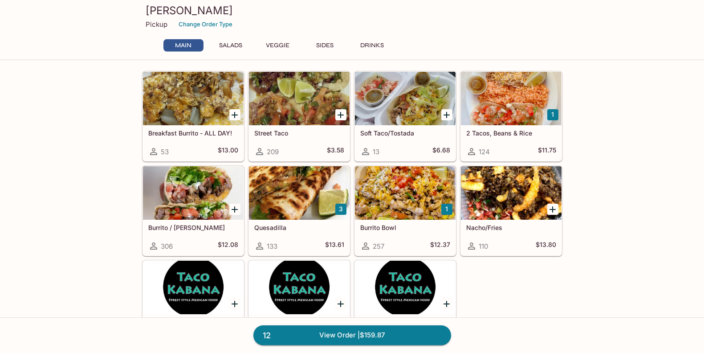
scroll to position [95, 0]
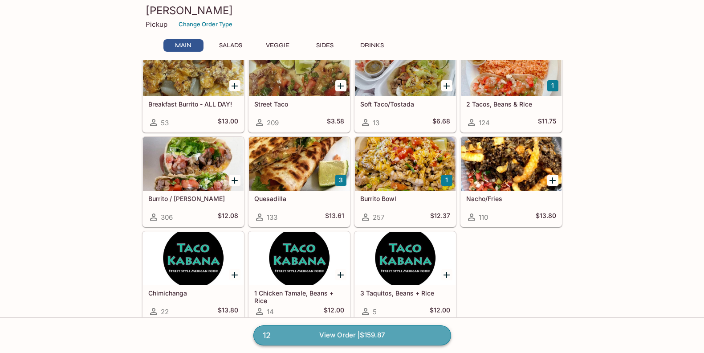
click at [346, 337] on link "12 View Order | $159.87" at bounding box center [352, 335] width 198 height 20
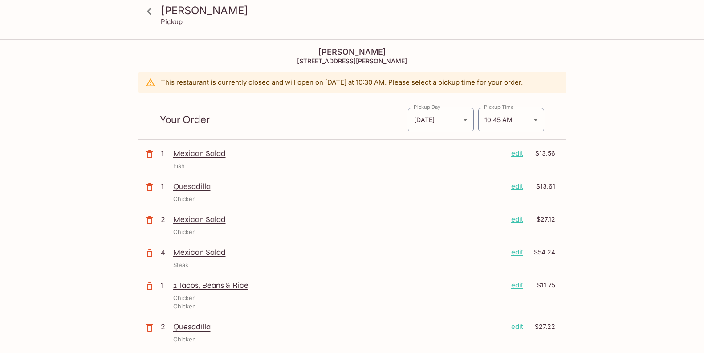
click at [150, 327] on icon "button" at bounding box center [149, 327] width 11 height 11
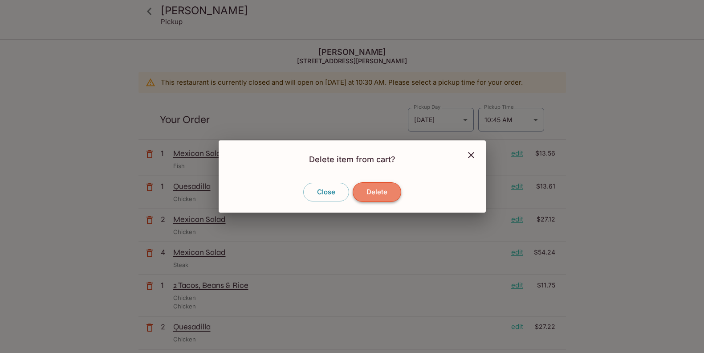
click at [382, 195] on button "Delete" at bounding box center [377, 192] width 49 height 20
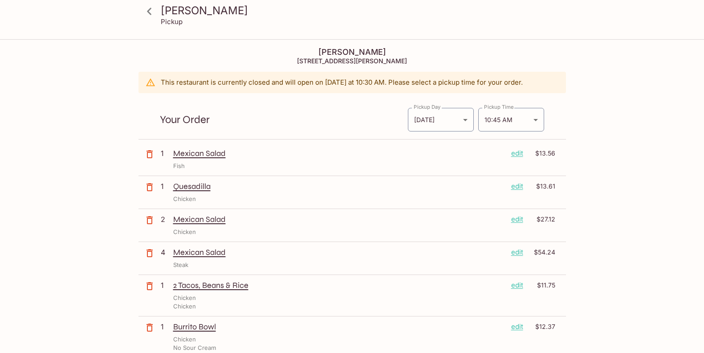
click at [518, 187] on p "edit" at bounding box center [517, 186] width 12 height 10
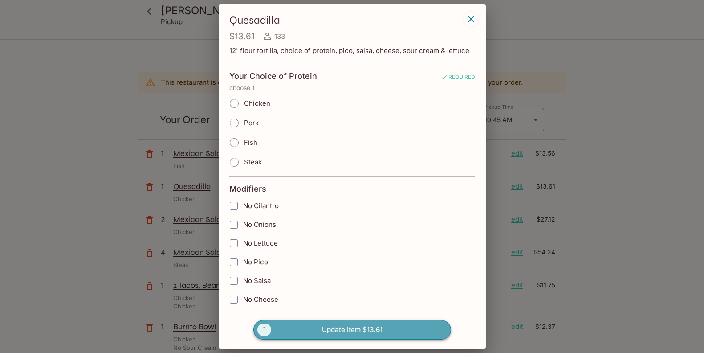
click at [354, 329] on button "1 Update Item $13.61" at bounding box center [352, 330] width 198 height 20
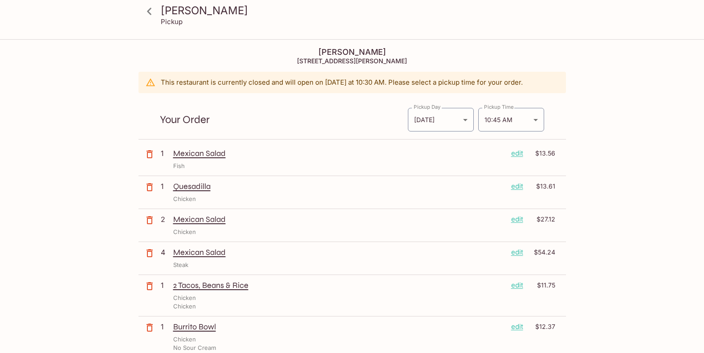
click at [520, 189] on p "edit" at bounding box center [517, 186] width 12 height 10
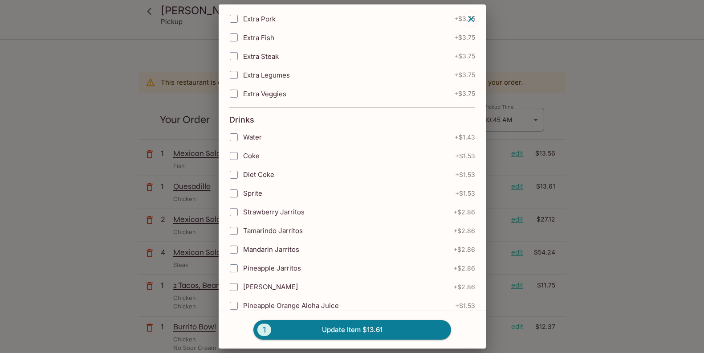
scroll to position [574, 0]
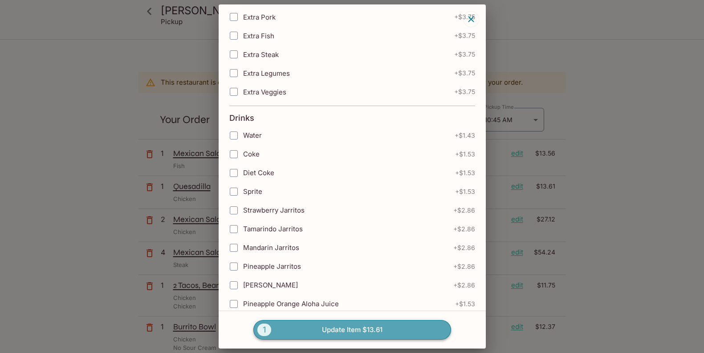
click at [261, 329] on span "1" at bounding box center [264, 329] width 14 height 12
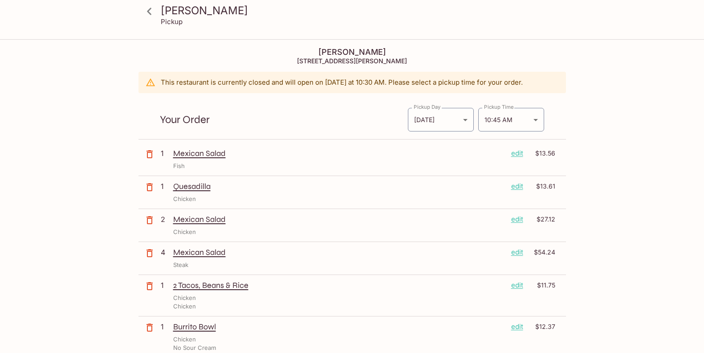
click at [522, 189] on p "edit" at bounding box center [517, 186] width 12 height 10
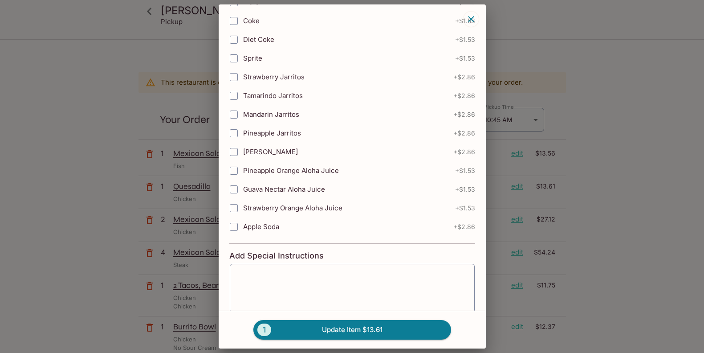
scroll to position [787, 0]
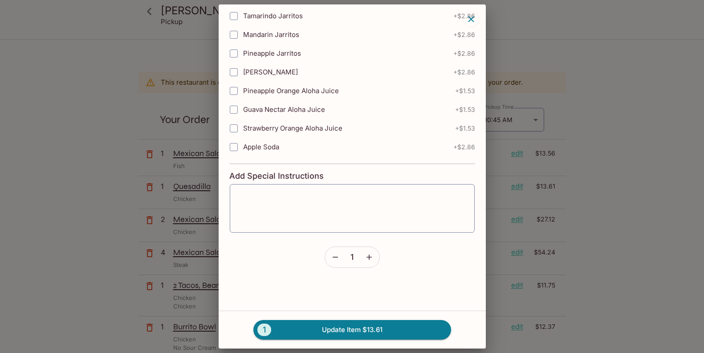
click at [374, 250] on button "button" at bounding box center [369, 257] width 20 height 20
click at [353, 330] on button "2 Update Item $27.22" at bounding box center [352, 330] width 198 height 20
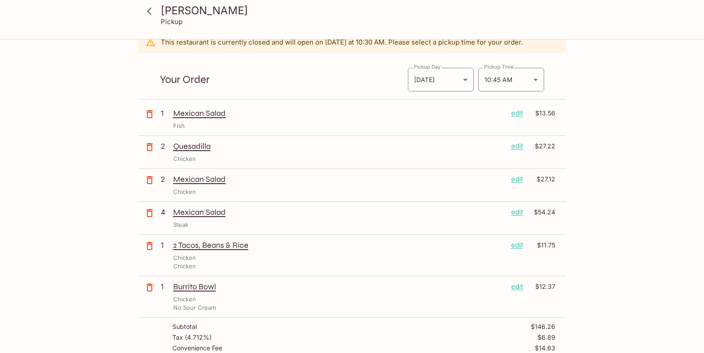
scroll to position [0, 0]
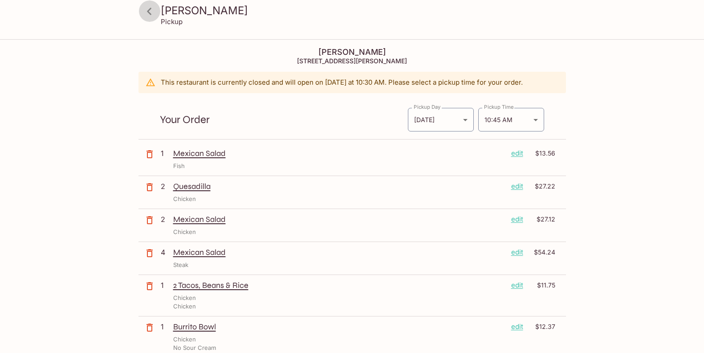
click at [148, 8] on icon at bounding box center [150, 12] width 16 height 16
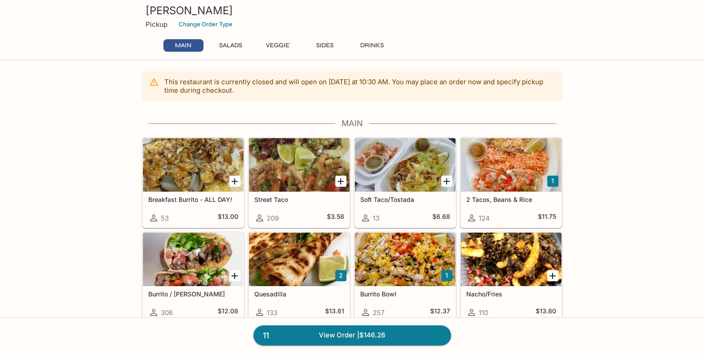
scroll to position [143, 0]
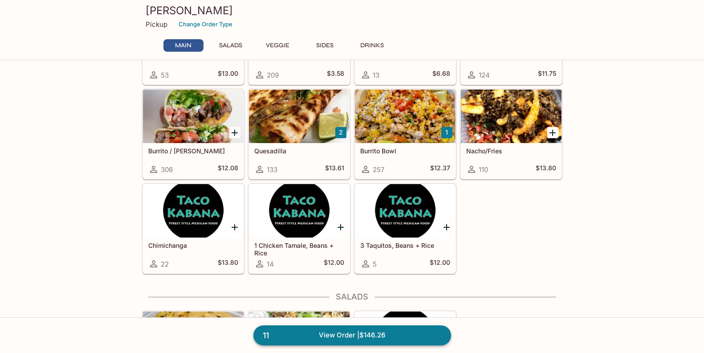
click at [353, 329] on link "11 View Order | $146.26" at bounding box center [352, 335] width 198 height 20
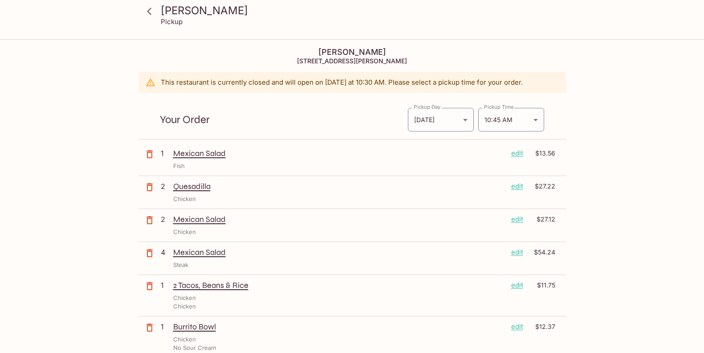
click at [150, 12] on icon at bounding box center [150, 12] width 16 height 16
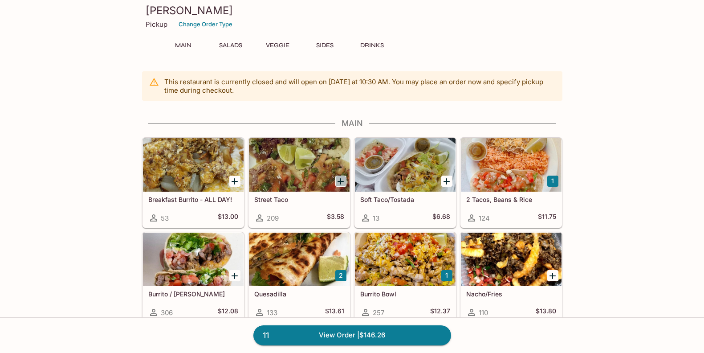
click at [341, 181] on icon "Add Street Taco" at bounding box center [340, 181] width 6 height 6
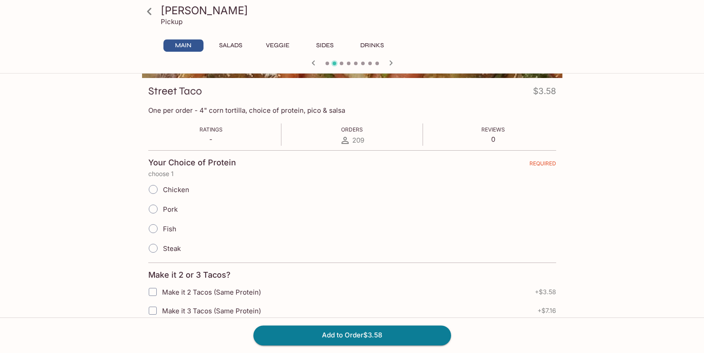
scroll to position [143, 0]
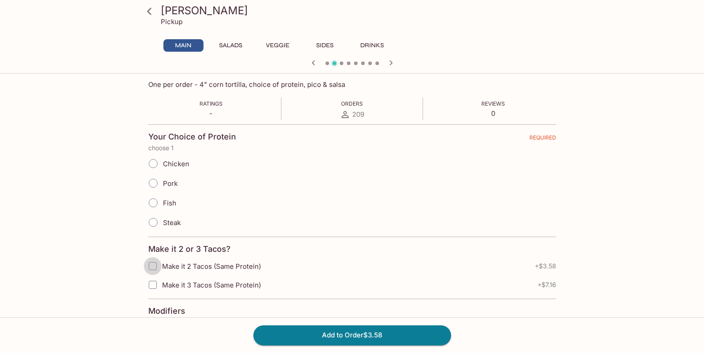
click at [154, 264] on input "Make it 2 Tacos (Same Protein)" at bounding box center [153, 266] width 18 height 18
checkbox input "true"
click at [153, 201] on input "Fish" at bounding box center [153, 202] width 19 height 19
radio input "true"
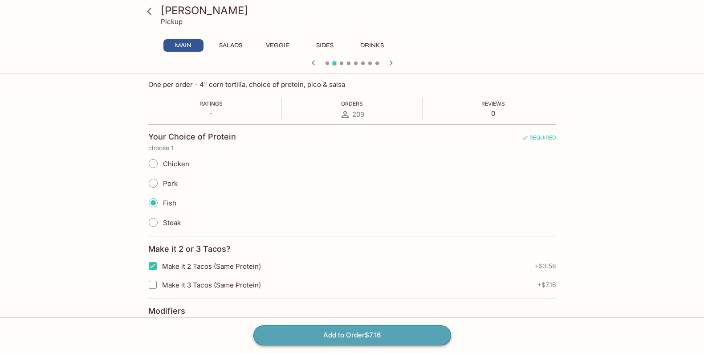
click at [365, 333] on button "Add to Order $7.16" at bounding box center [352, 335] width 198 height 20
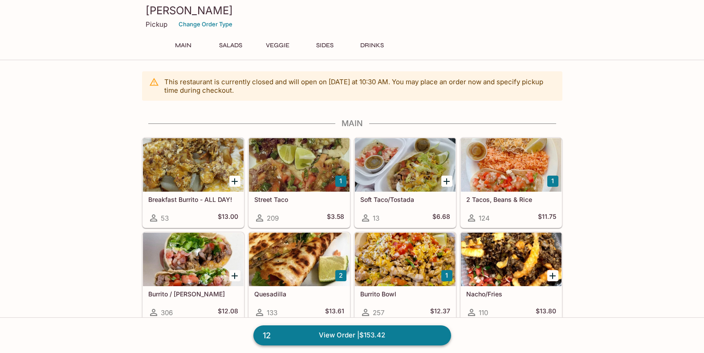
click at [361, 334] on link "12 View Order | $153.42" at bounding box center [352, 335] width 198 height 20
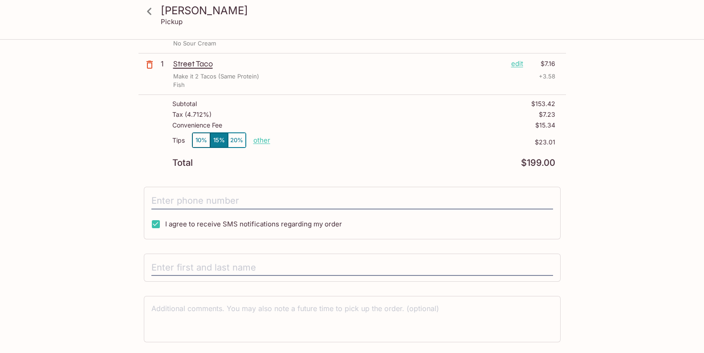
scroll to position [328, 0]
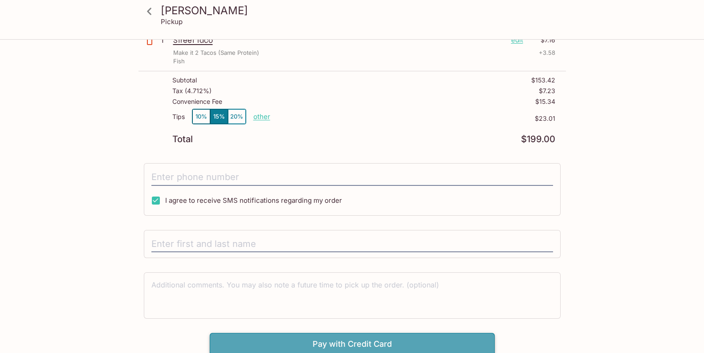
click at [350, 339] on button "Pay with Credit Card" at bounding box center [352, 344] width 285 height 22
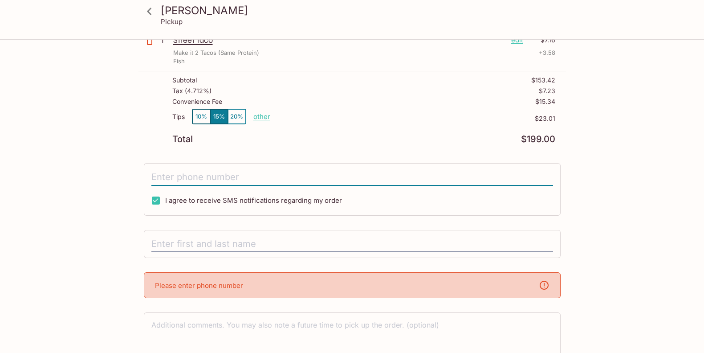
click at [168, 173] on input "tel" at bounding box center [352, 177] width 402 height 17
type input "8"
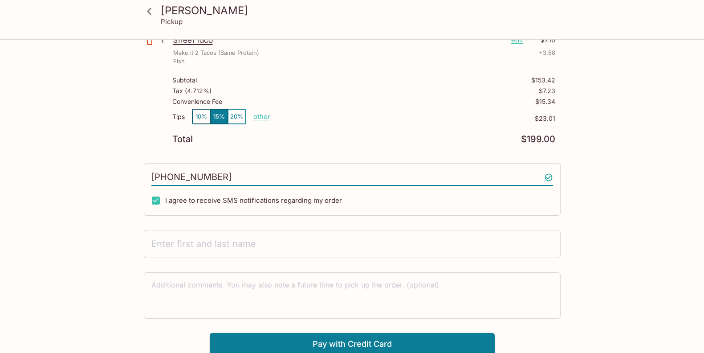
type input "(808) 590-7291"
click at [171, 244] on input "text" at bounding box center [352, 244] width 402 height 17
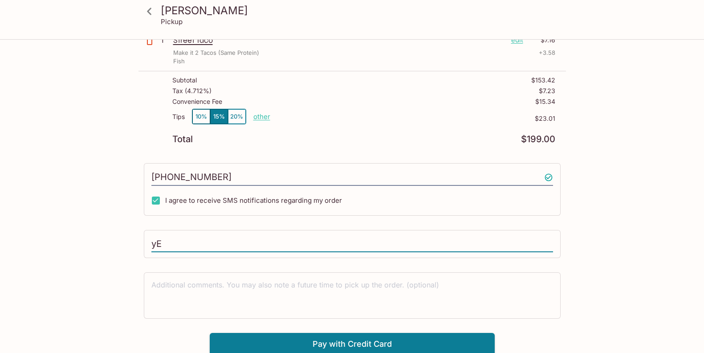
type input "y"
type input "Y"
drag, startPoint x: 211, startPoint y: 241, endPoint x: 93, endPoint y: 234, distance: 117.7
click at [151, 236] on input "Lei Yoshizu" at bounding box center [352, 244] width 402 height 17
type input "Yeewan"
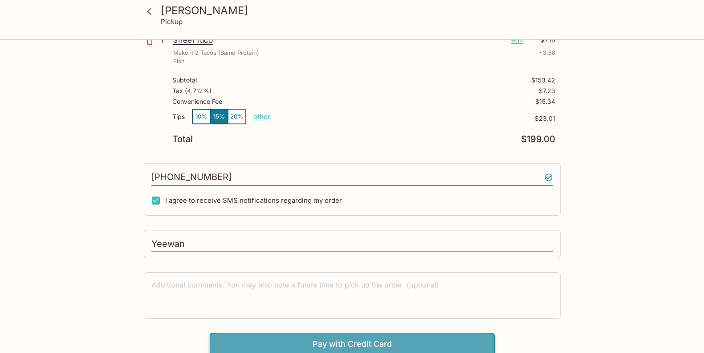
click at [346, 345] on button "Pay with Credit Card" at bounding box center [352, 344] width 285 height 22
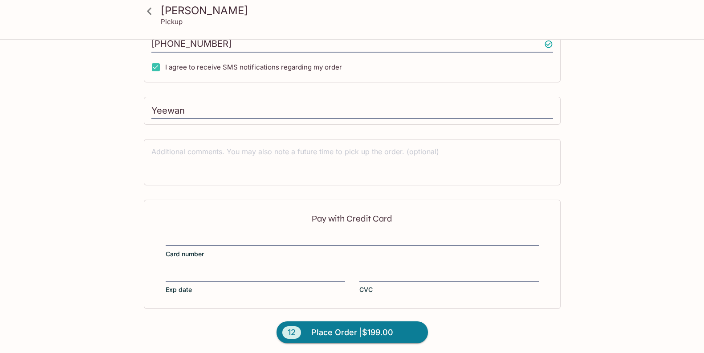
scroll to position [462, 0]
click at [199, 232] on label "Card number" at bounding box center [352, 244] width 373 height 25
click at [199, 233] on input "Card number" at bounding box center [352, 233] width 373 height 0
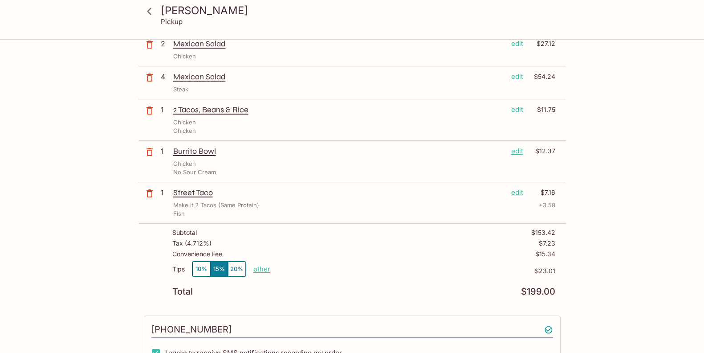
scroll to position [0, 0]
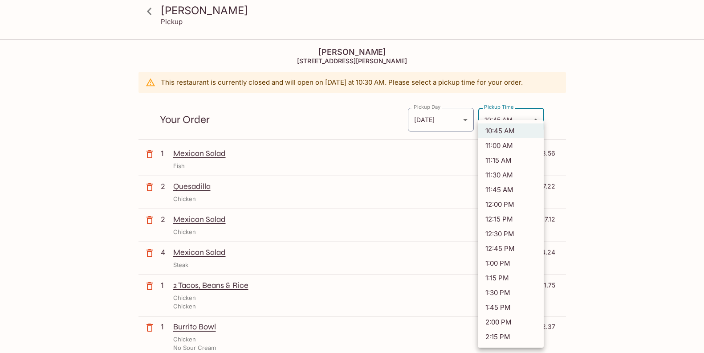
click at [537, 118] on body "Taco Kabana Pickup Taco Kabana 1102 Bishop St, Honolulu, HI 96813 This restaura…" at bounding box center [352, 216] width 704 height 353
click at [506, 175] on li "11:30 AM" at bounding box center [511, 174] width 66 height 15
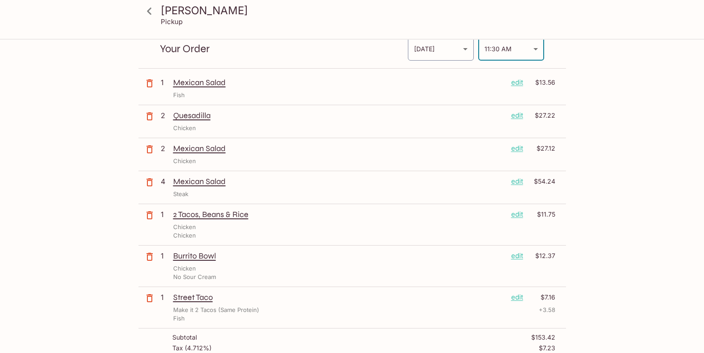
scroll to position [333, 0]
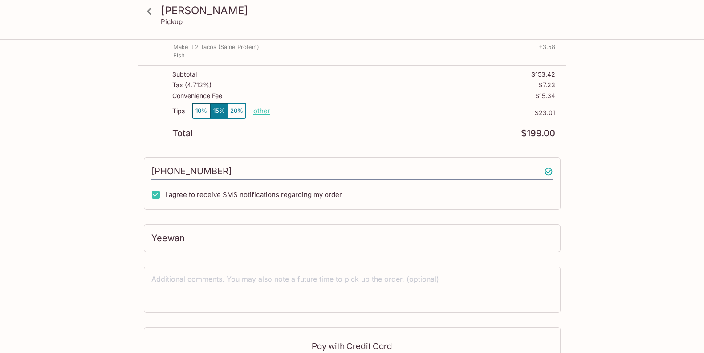
click at [200, 111] on button "10%" at bounding box center [201, 110] width 18 height 15
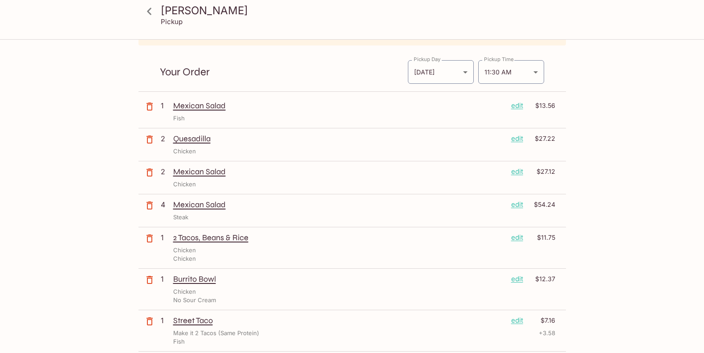
scroll to position [0, 0]
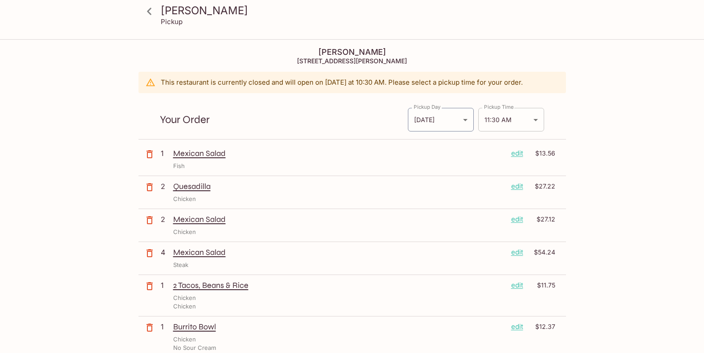
click at [512, 122] on body "Taco Kabana Pickup Taco Kabana 1102 Bishop St, Honolulu, HI 96813 This restaura…" at bounding box center [352, 216] width 704 height 353
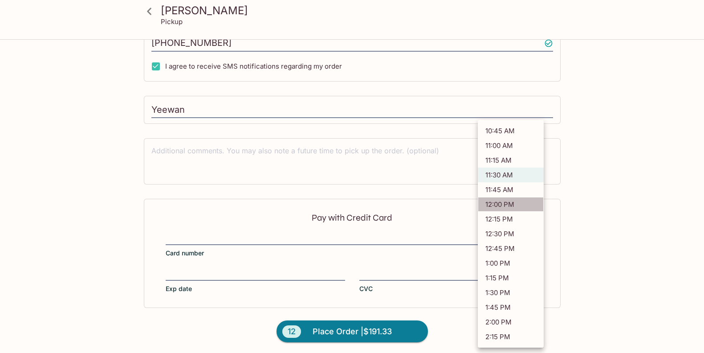
click at [503, 202] on li "12:00 PM" at bounding box center [511, 204] width 66 height 15
type input "2025-10-07T22:00:00.000000Z"
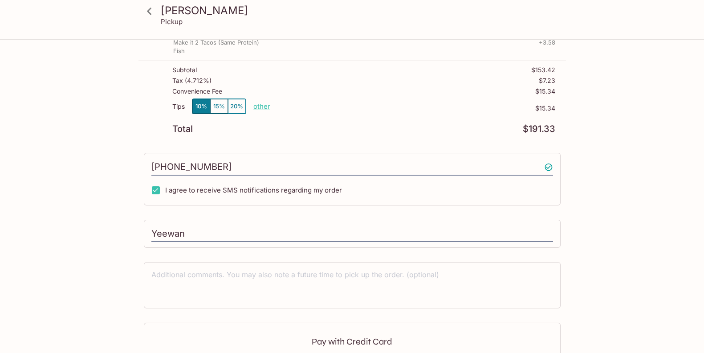
scroll to position [414, 0]
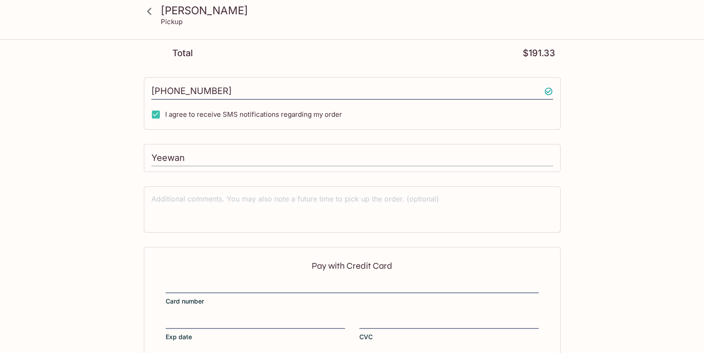
click at [188, 156] on input "Yeewan" at bounding box center [352, 158] width 402 height 17
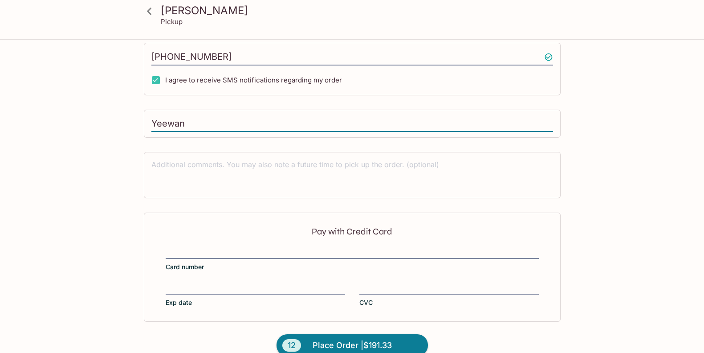
scroll to position [462, 0]
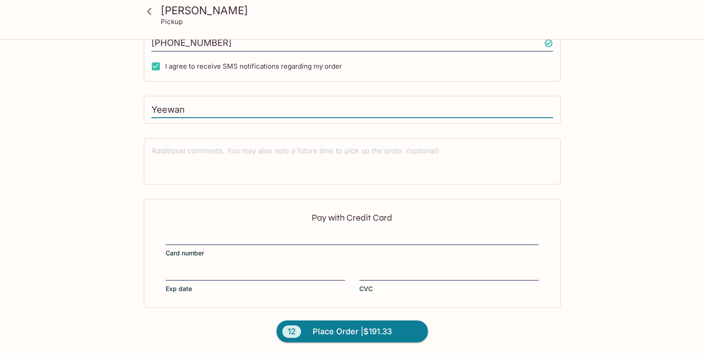
drag, startPoint x: 196, startPoint y: 105, endPoint x: 260, endPoint y: 103, distance: 63.7
click at [196, 105] on input "Yeewan" at bounding box center [352, 110] width 402 height 17
type input "Y"
type input "Cadinha"
click at [168, 232] on div "Pay with Credit Card Card number Exp date CVC" at bounding box center [352, 253] width 417 height 109
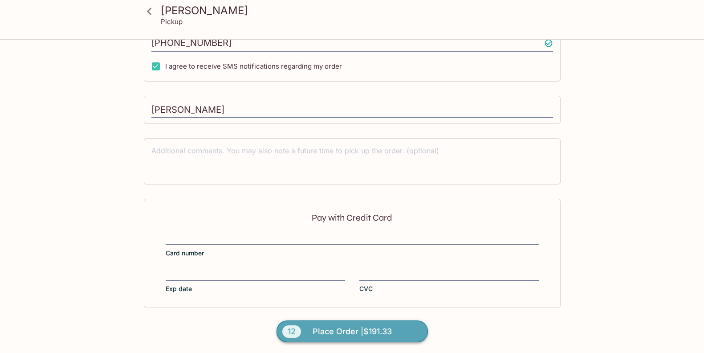
click at [342, 330] on span "Place Order | $191.33" at bounding box center [352, 331] width 79 height 14
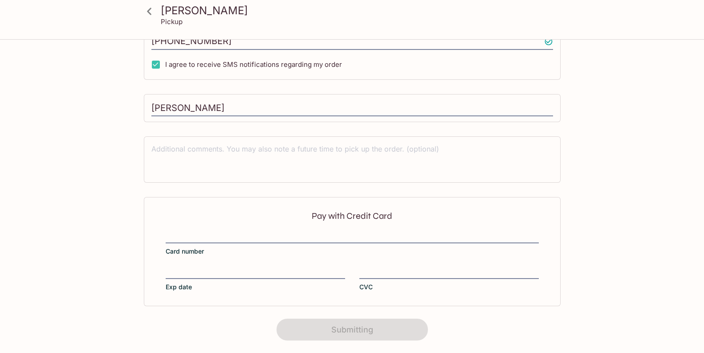
scroll to position [168, 0]
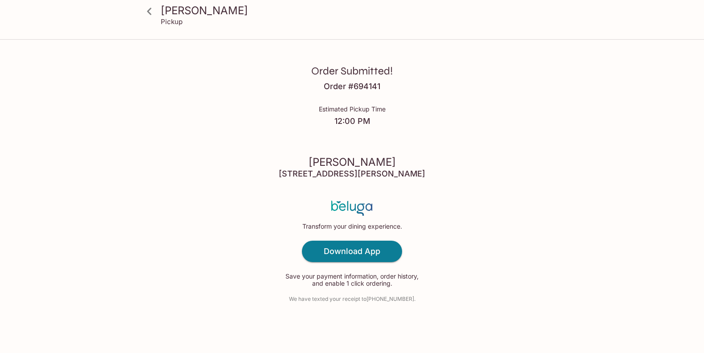
click at [150, 13] on icon at bounding box center [149, 11] width 4 height 7
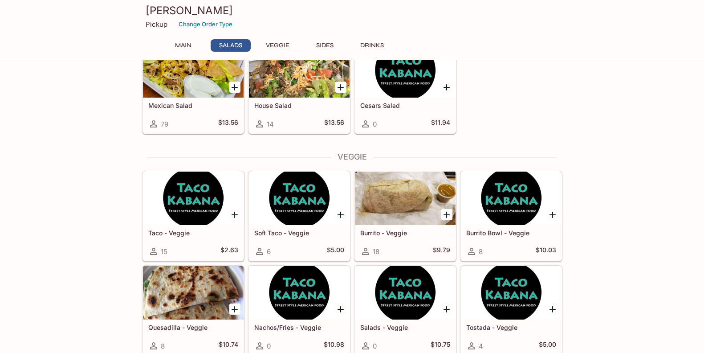
scroll to position [429, 0]
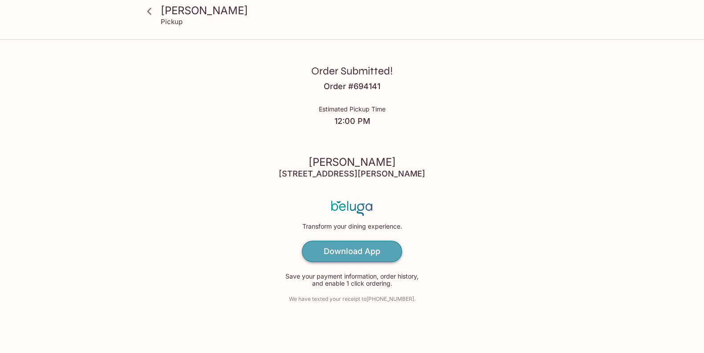
click at [352, 252] on h4 "Download App" at bounding box center [352, 251] width 57 height 10
